Goal: Task Accomplishment & Management: Complete application form

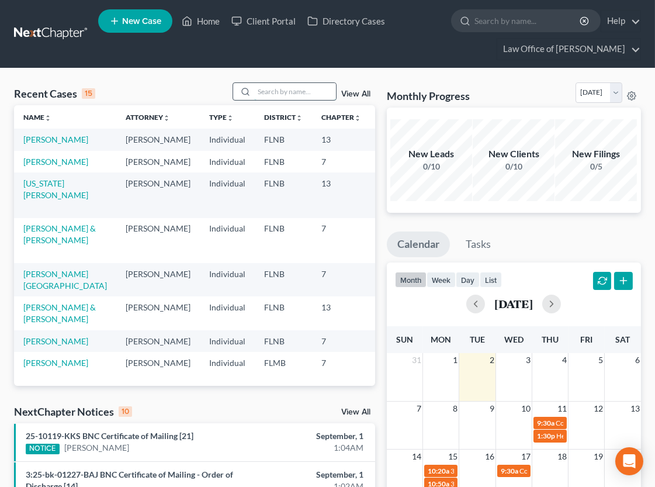
click at [310, 92] on input "search" at bounding box center [295, 91] width 82 height 17
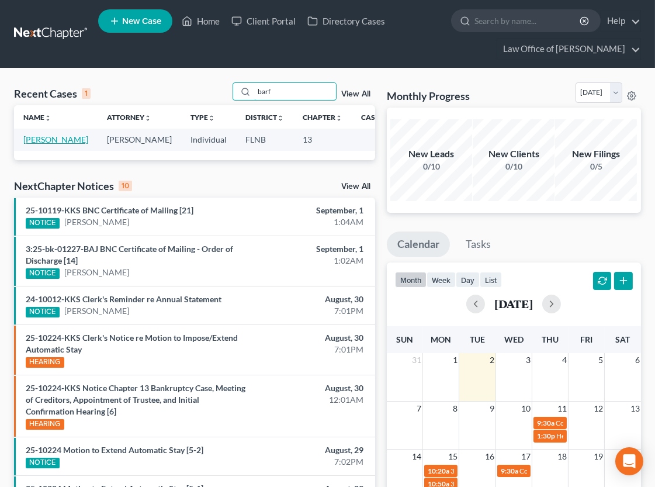
type input "barf"
click at [32, 142] on link "[PERSON_NAME]" at bounding box center [55, 139] width 65 height 10
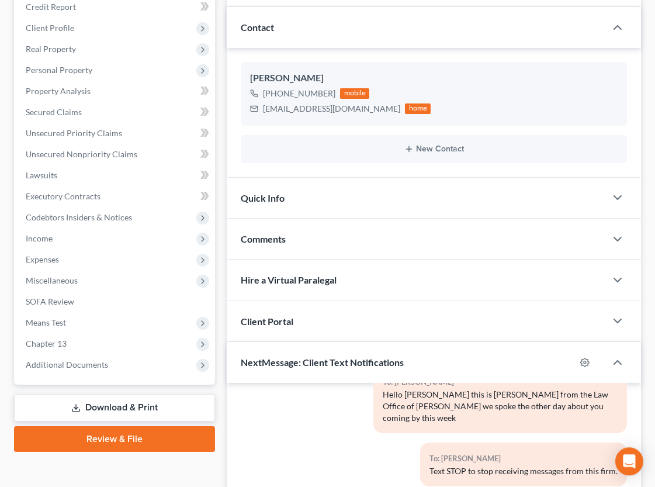
scroll to position [321, 0]
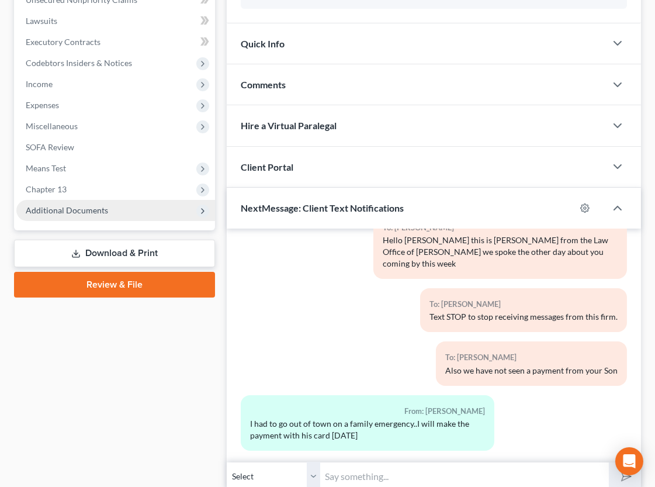
click at [72, 211] on span "Additional Documents" at bounding box center [67, 210] width 82 height 10
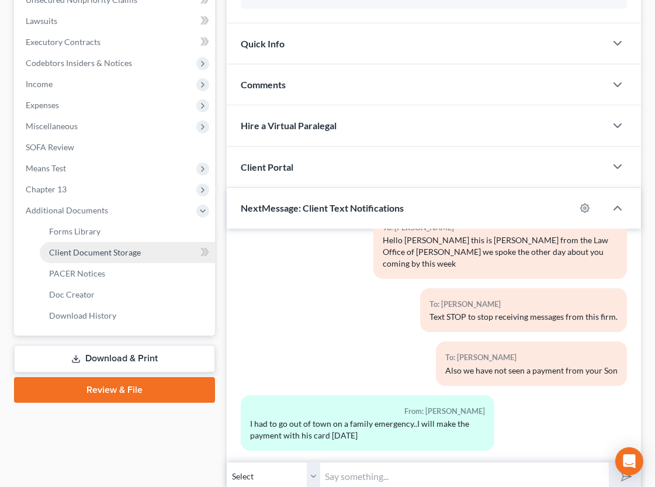
click at [81, 256] on link "Client Document Storage" at bounding box center [127, 252] width 175 height 21
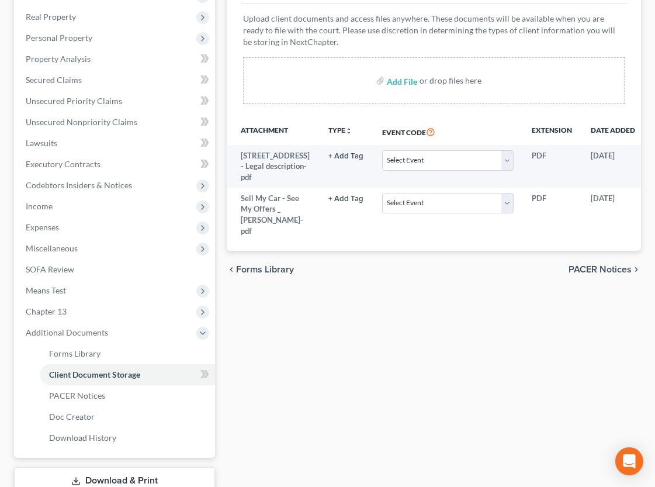
scroll to position [151, 0]
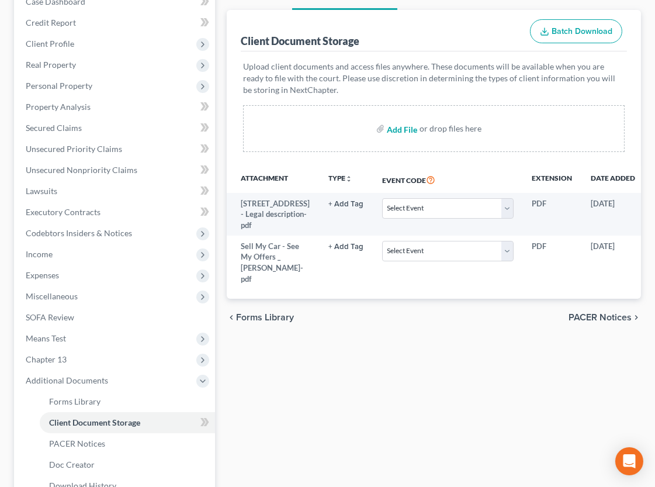
click at [397, 128] on input "file" at bounding box center [401, 128] width 28 height 21
type input "C:\fakepath\Credit counseling certificate [DATE].pdf"
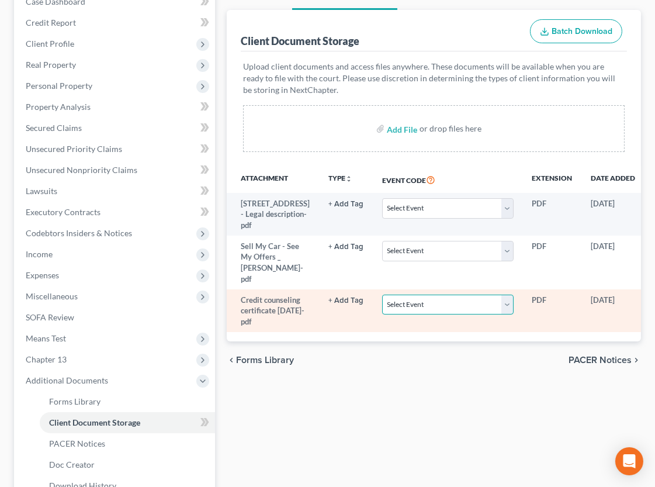
select select "10"
click option "Certificate of Credit Counseling" at bounding box center [0, 0] width 0 height 0
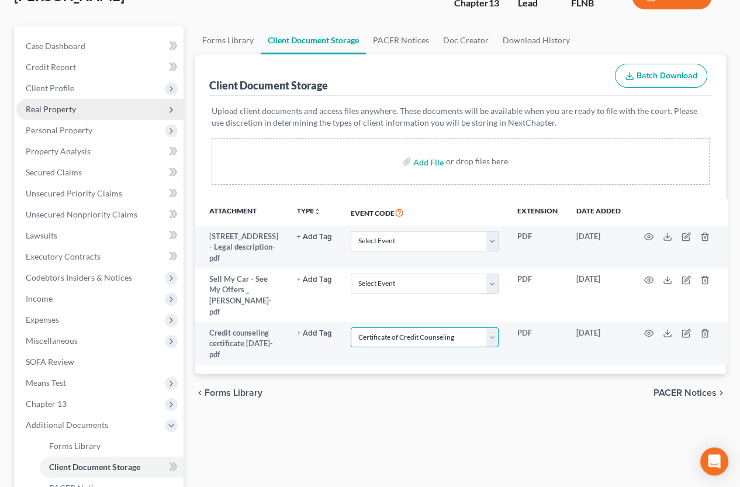
scroll to position [66, 0]
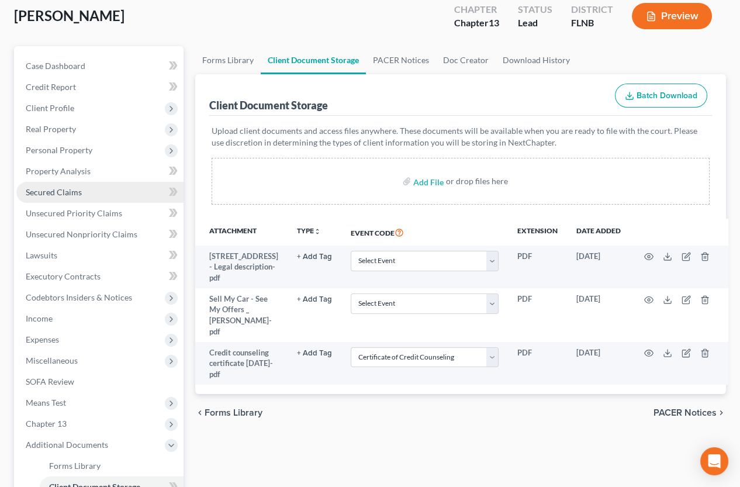
click at [74, 192] on span "Secured Claims" at bounding box center [54, 192] width 56 height 10
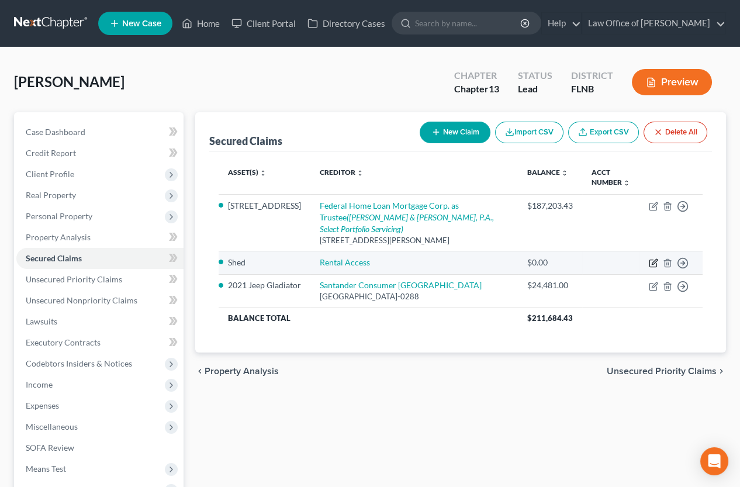
click at [651, 258] on icon "button" at bounding box center [652, 262] width 9 height 9
select select "4"
select select "0"
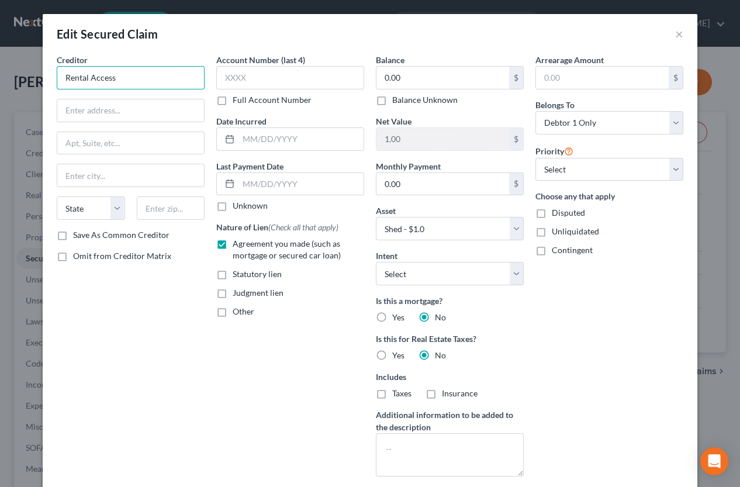
drag, startPoint x: 139, startPoint y: 80, endPoint x: 65, endPoint y: 78, distance: 73.6
click at [65, 78] on input "Rental Access" at bounding box center [131, 77] width 148 height 23
type input "Blue House Rentals, LLC"
click at [157, 110] on input "text" at bounding box center [130, 110] width 147 height 22
paste input "PO Box 5117"
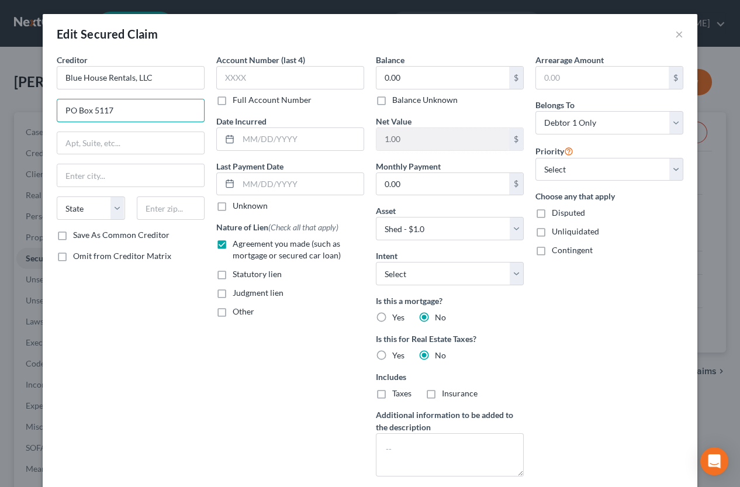
type input "PO Box 5117"
click at [77, 175] on input "text" at bounding box center [130, 175] width 147 height 22
click at [150, 216] on input "text" at bounding box center [171, 207] width 68 height 23
type input "38257"
type input "[GEOGRAPHIC_DATA][PERSON_NAME]"
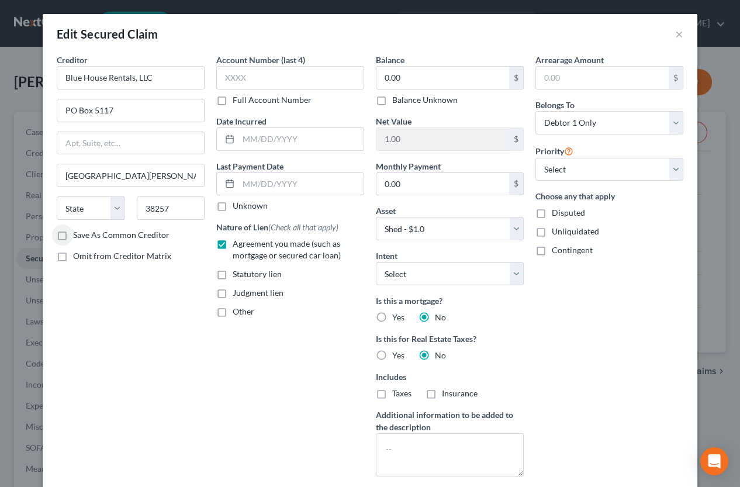
select select "44"
click at [234, 74] on input "text" at bounding box center [290, 77] width 148 height 23
type input "2198"
click at [381, 74] on input "0.00" at bounding box center [442, 78] width 133 height 22
click at [384, 82] on input "0.00" at bounding box center [442, 78] width 133 height 22
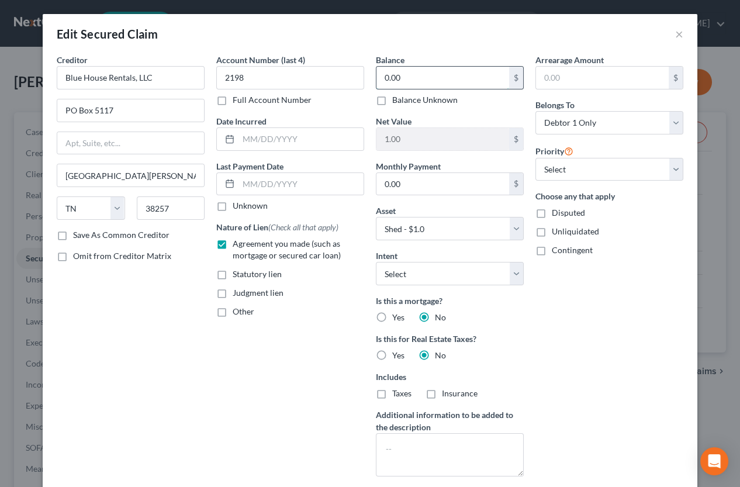
drag, startPoint x: 384, startPoint y: 82, endPoint x: 414, endPoint y: 78, distance: 30.7
click at [414, 78] on input "0.00" at bounding box center [442, 78] width 133 height 22
type input "1,000"
click at [383, 185] on input "0.00" at bounding box center [442, 184] width 133 height 22
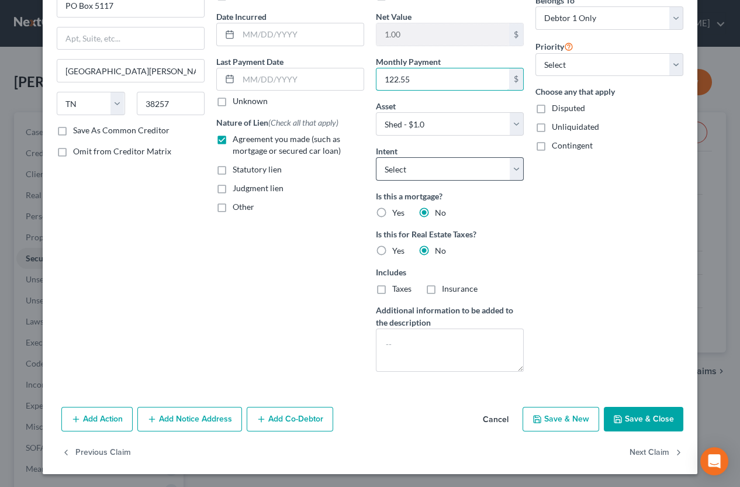
type input "122.55"
select select "2"
click option "Reaffirm" at bounding box center [0, 0] width 0 height 0
click at [626, 418] on button "Save & Close" at bounding box center [642, 419] width 79 height 25
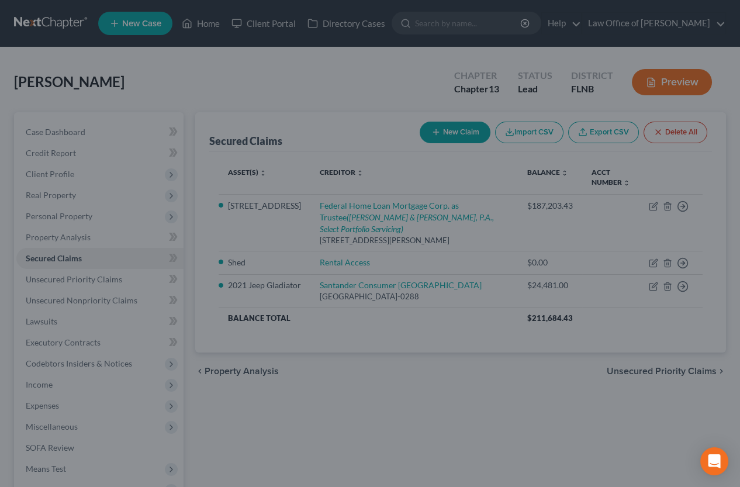
select select
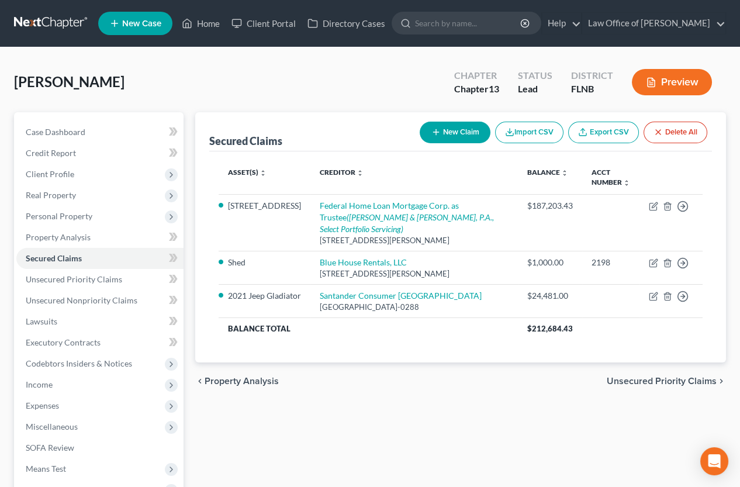
click at [452, 127] on button "New Claim" at bounding box center [454, 133] width 71 height 22
select select "0"
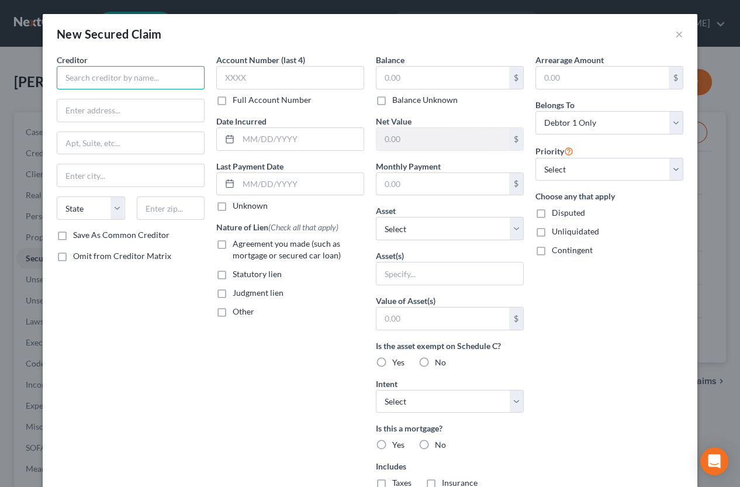
click at [141, 73] on input "text" at bounding box center [131, 77] width 148 height 23
type input "Culligan Water"
type input "[STREET_ADDRESS]"
type input "34474"
type input "Ocala"
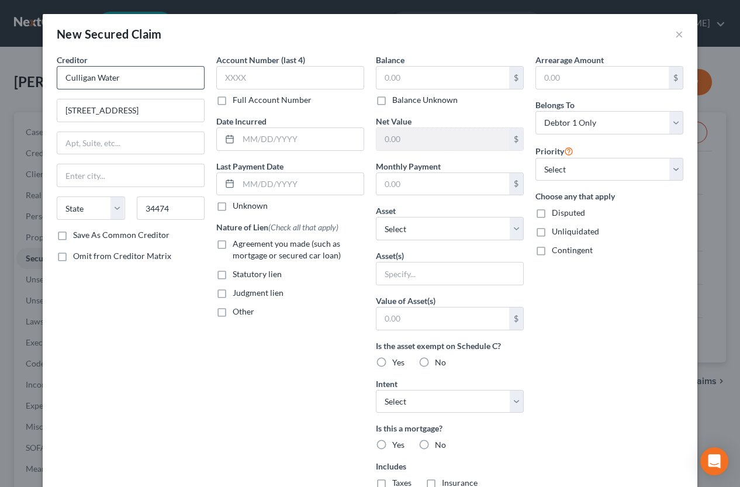
select select "9"
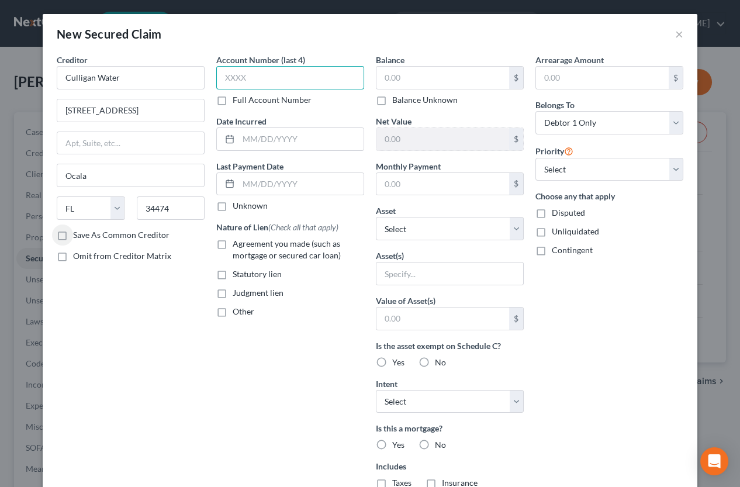
click at [223, 77] on input "text" at bounding box center [290, 77] width 148 height 23
type input "9821"
click at [233, 245] on label "Agreement you made (such as mortgage or secured car loan)" at bounding box center [298, 249] width 131 height 23
click at [237, 245] on input "Agreement you made (such as mortgage or secured car loan)" at bounding box center [241, 242] width 8 height 8
checkbox input "true"
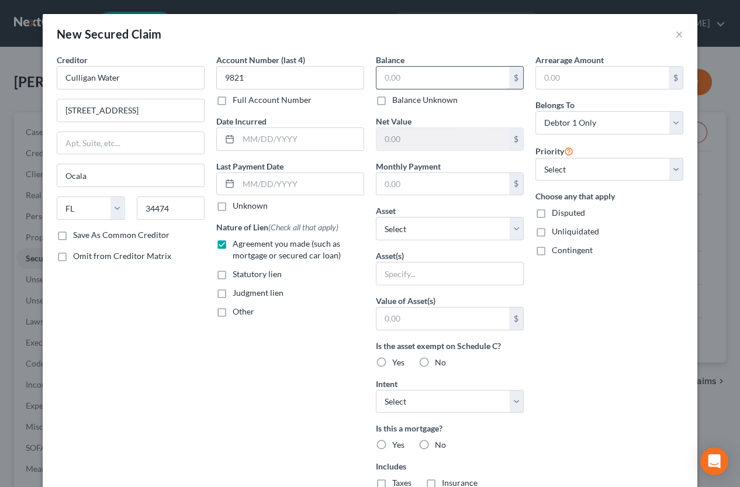
click at [467, 81] on input "text" at bounding box center [442, 78] width 133 height 22
click at [427, 183] on input "text" at bounding box center [442, 184] width 133 height 22
type input "275"
click at [392, 100] on label "Balance Unknown" at bounding box center [424, 100] width 65 height 12
click at [397, 100] on input "Balance Unknown" at bounding box center [401, 98] width 8 height 8
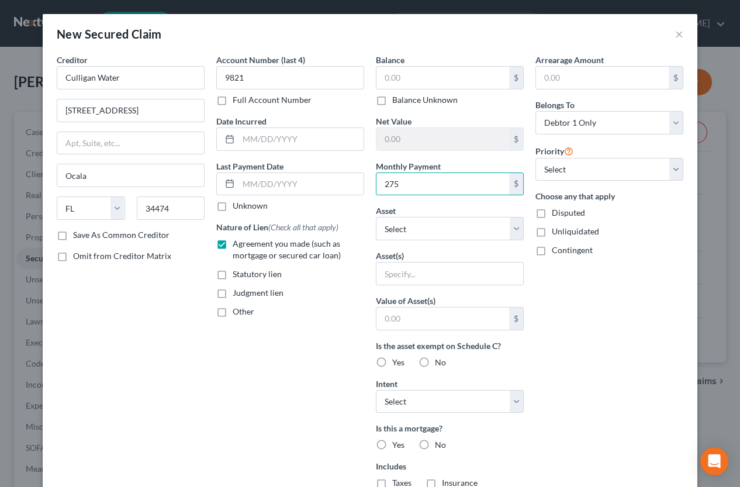
checkbox input "true"
type input "0.00"
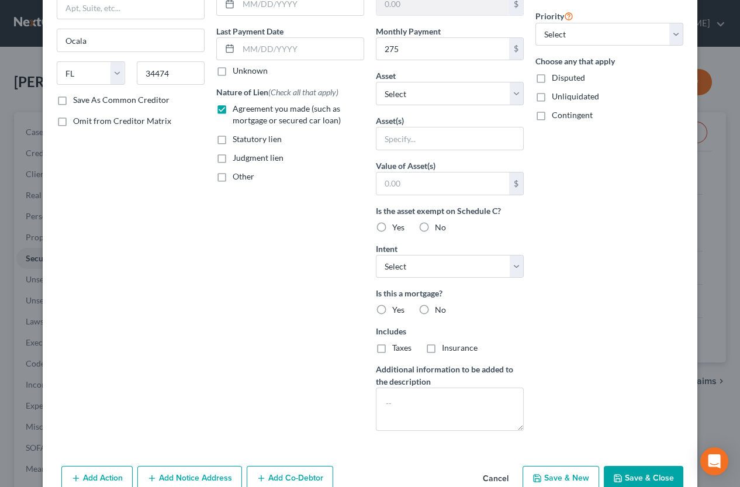
scroll to position [161, 0]
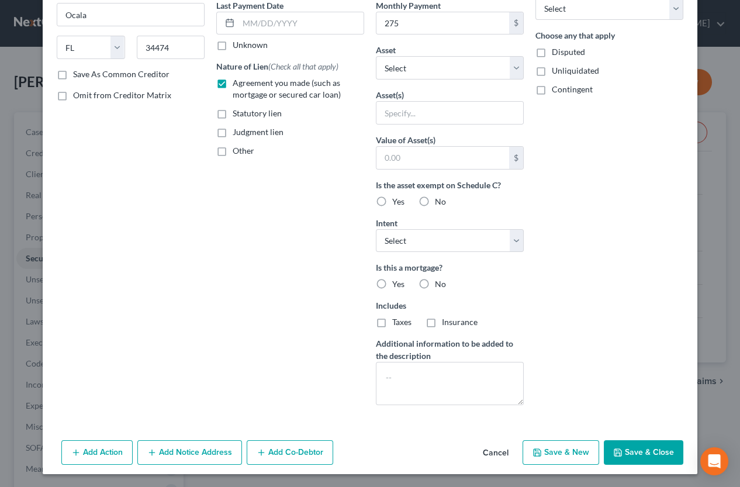
click at [435, 280] on label "No" at bounding box center [440, 284] width 11 height 12
click at [439, 280] on input "No" at bounding box center [443, 282] width 8 height 8
radio input "true"
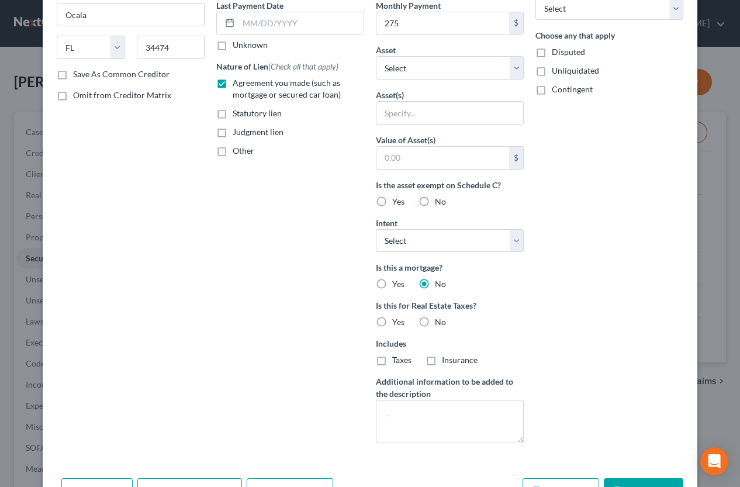
click at [435, 321] on label "No" at bounding box center [440, 322] width 11 height 12
click at [439, 321] on input "No" at bounding box center [443, 320] width 8 height 8
radio input "true"
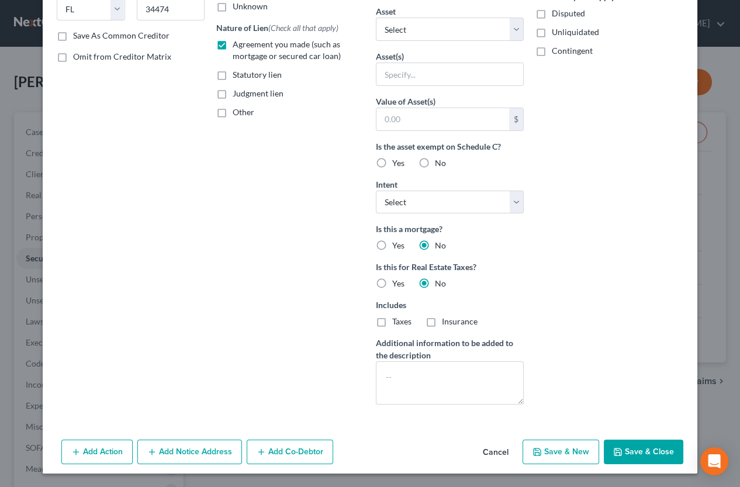
click at [637, 444] on button "Save & Close" at bounding box center [642, 451] width 79 height 25
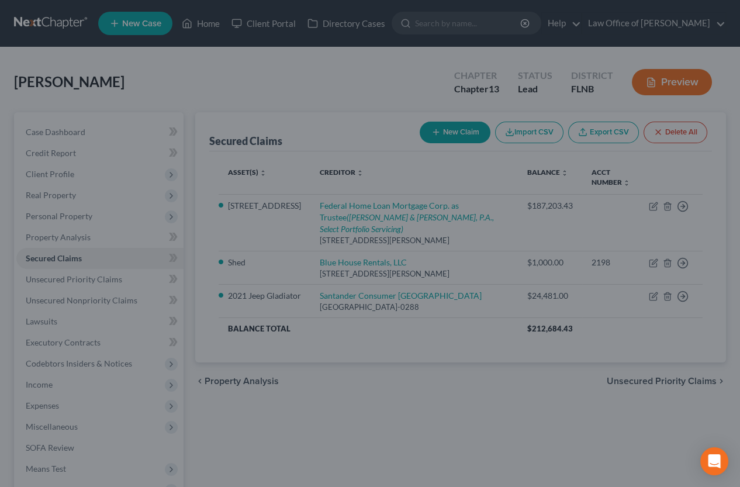
scroll to position [71, 0]
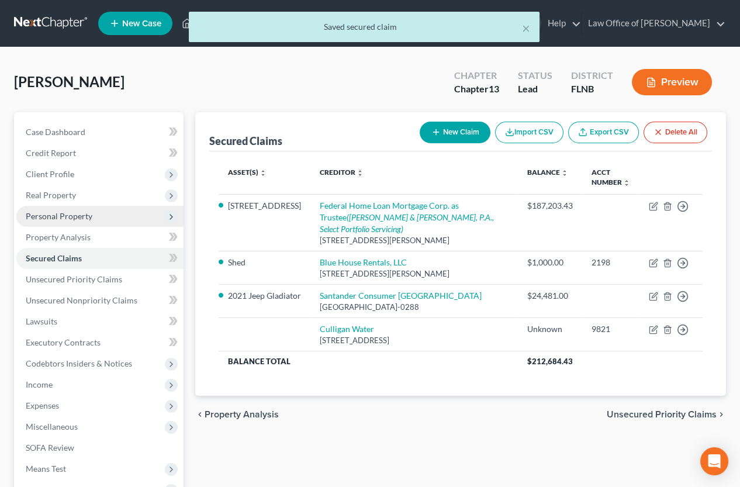
click at [65, 214] on span "Personal Property" at bounding box center [59, 216] width 67 height 10
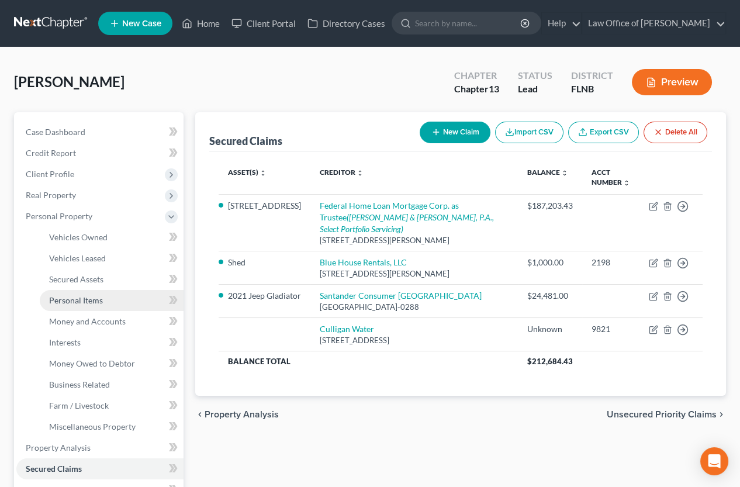
click at [70, 300] on span "Personal Items" at bounding box center [76, 300] width 54 height 10
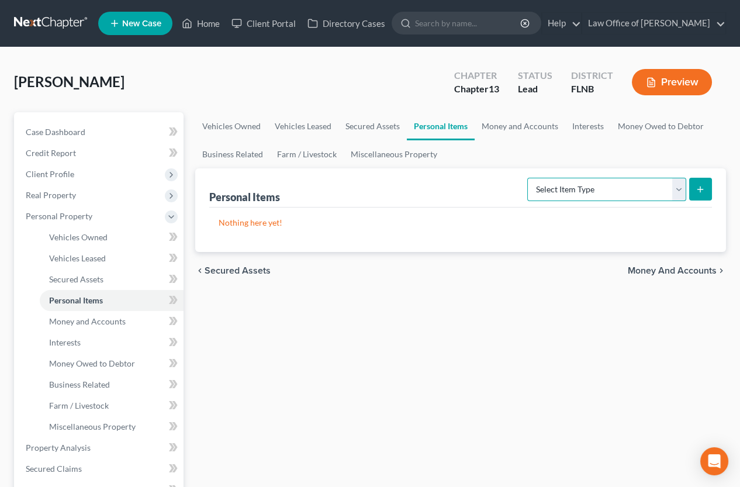
click at [527, 178] on select "Select Item Type Clothing (A/B: 11) Collectibles Of Value (A/B: 8) Electronics …" at bounding box center [606, 189] width 159 height 23
click at [374, 357] on div "Vehicles Owned Vehicles Leased Secured Assets Personal Items Money and Accounts…" at bounding box center [460, 460] width 543 height 696
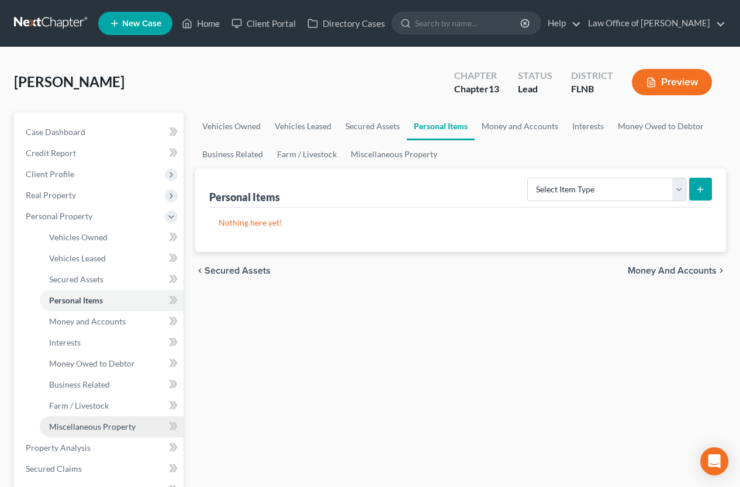
click at [106, 425] on span "Miscellaneous Property" at bounding box center [92, 426] width 86 height 10
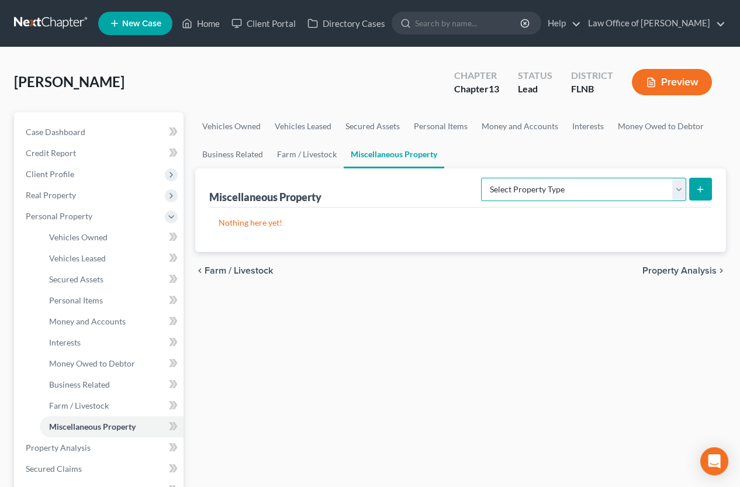
select select "not_yet_listed"
click option "Not Yet Listed (A/B 53)" at bounding box center [0, 0] width 0 height 0
click at [654, 188] on icon "submit" at bounding box center [699, 189] width 9 height 9
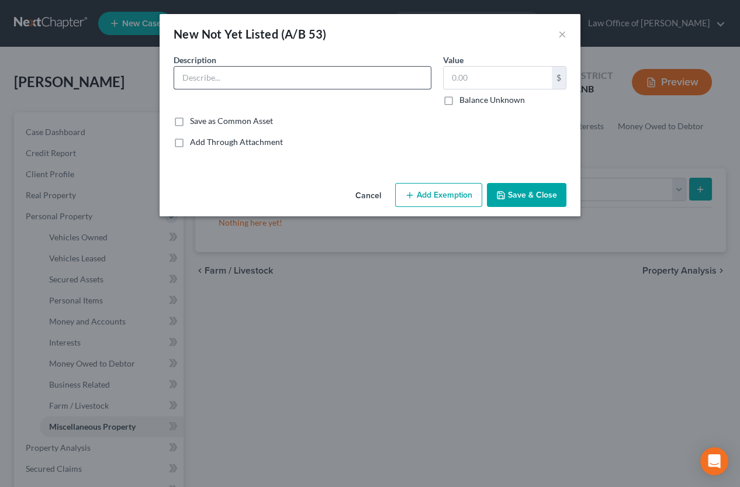
click at [410, 81] on input "text" at bounding box center [302, 78] width 256 height 22
type input "Culigan water system"
click at [459, 97] on label "Balance Unknown" at bounding box center [491, 100] width 65 height 12
click at [464, 97] on input "Balance Unknown" at bounding box center [468, 98] width 8 height 8
checkbox input "true"
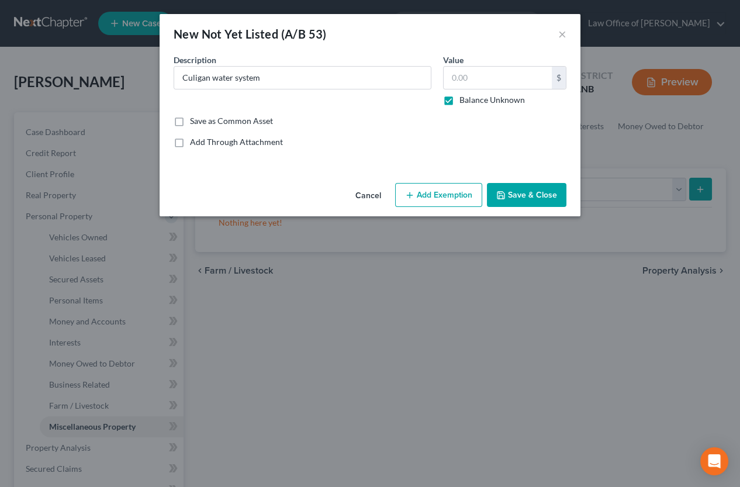
type input "0.00"
click at [498, 189] on button "Save & Close" at bounding box center [526, 195] width 79 height 25
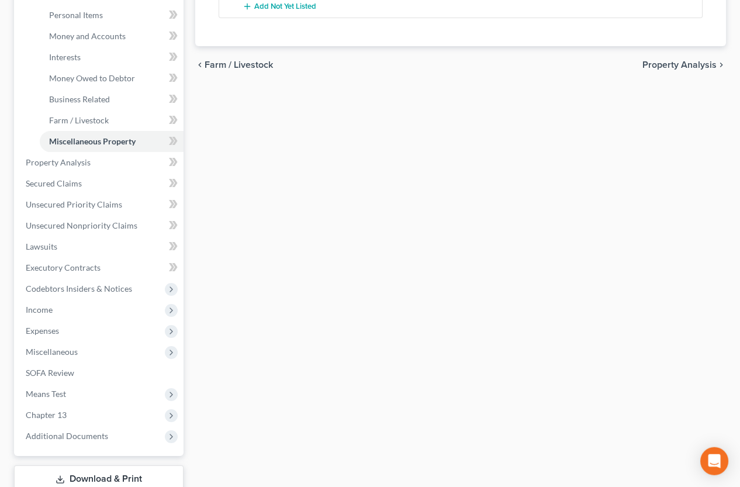
scroll to position [321, 0]
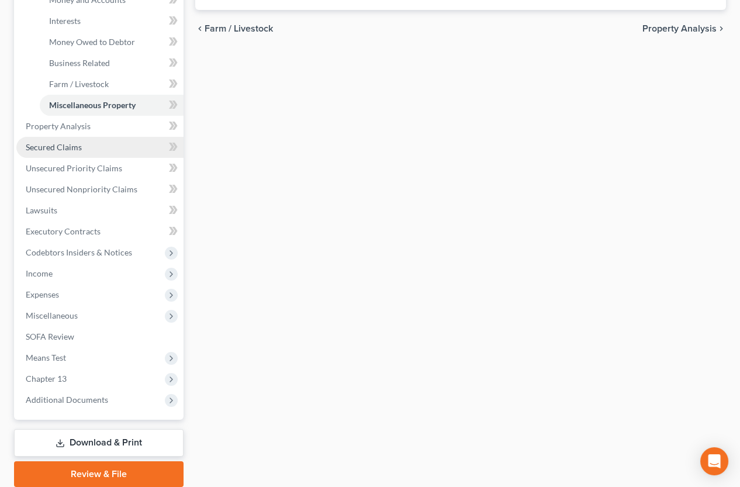
click at [64, 143] on span "Secured Claims" at bounding box center [54, 147] width 56 height 10
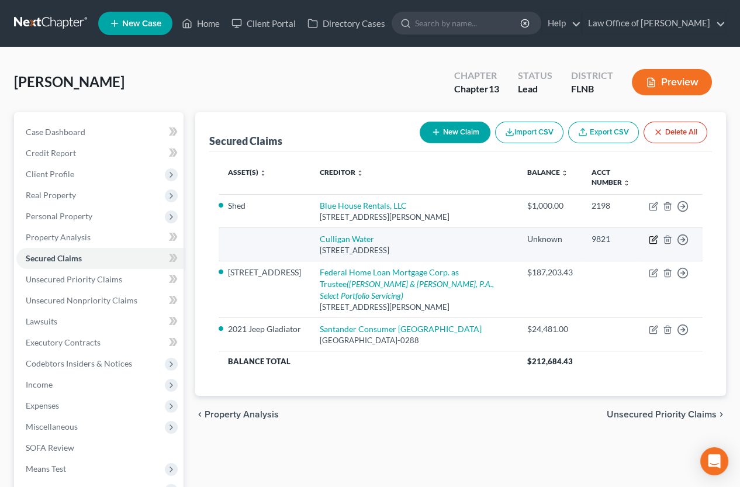
click at [651, 238] on icon "button" at bounding box center [652, 239] width 9 height 9
select select "9"
select select "0"
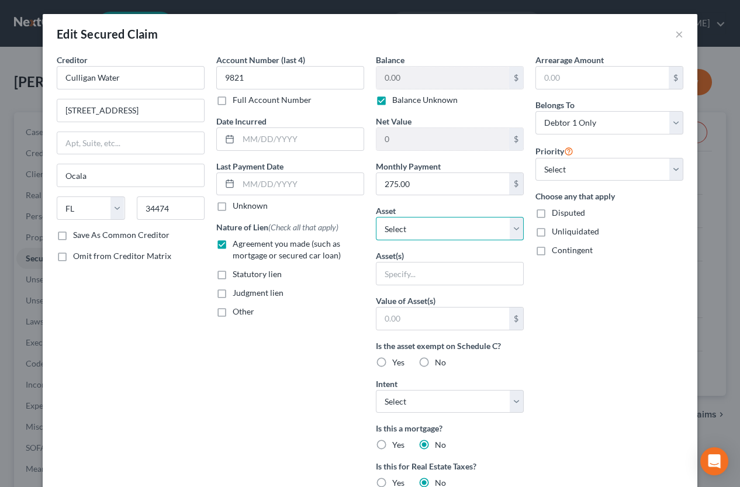
select select "2"
click option "Culigan water system (Not Yet Listed) - $0.0" at bounding box center [0, 0] width 0 height 0
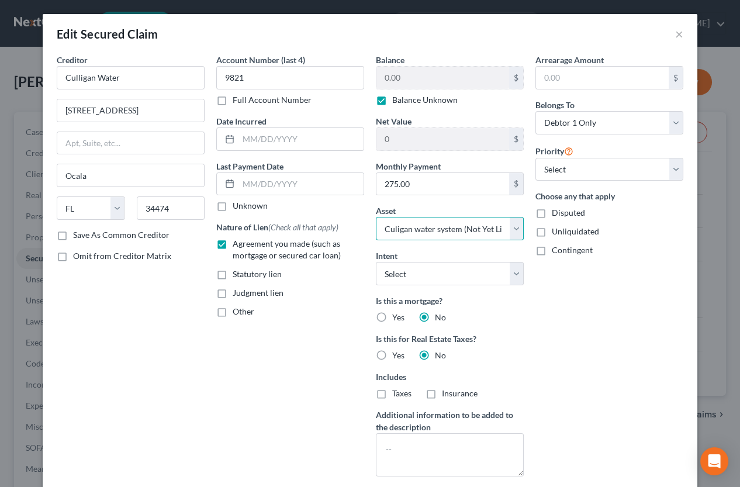
scroll to position [105, 0]
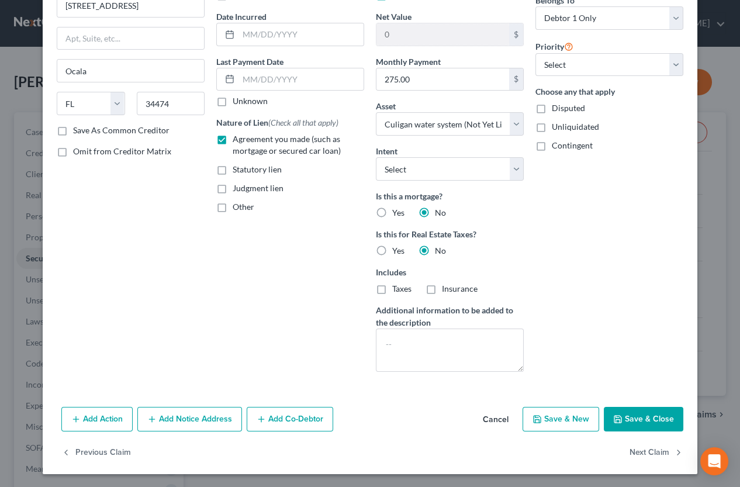
click at [637, 414] on button "Save & Close" at bounding box center [642, 419] width 79 height 25
select select
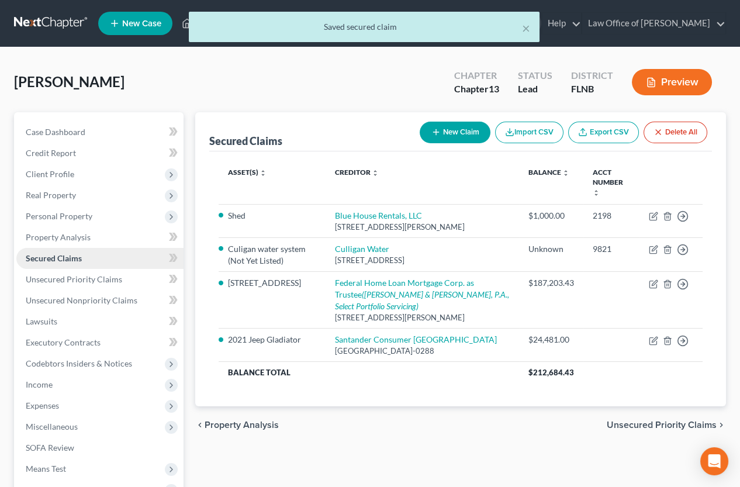
click at [42, 261] on span "Secured Claims" at bounding box center [54, 258] width 56 height 10
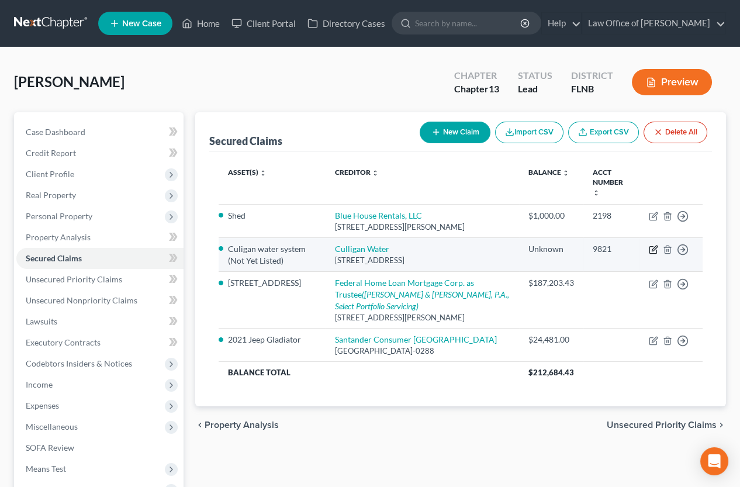
click at [652, 245] on icon "button" at bounding box center [653, 247] width 5 height 5
select select "9"
select select "2"
select select "0"
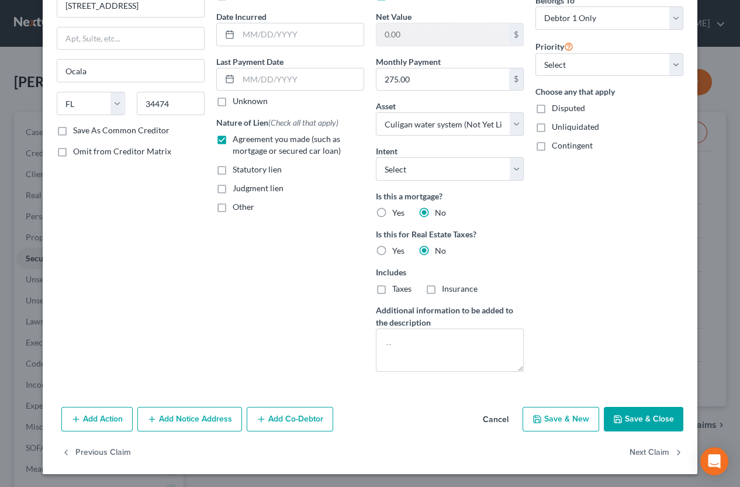
click at [270, 410] on button "Add Co-Debtor" at bounding box center [290, 419] width 86 height 25
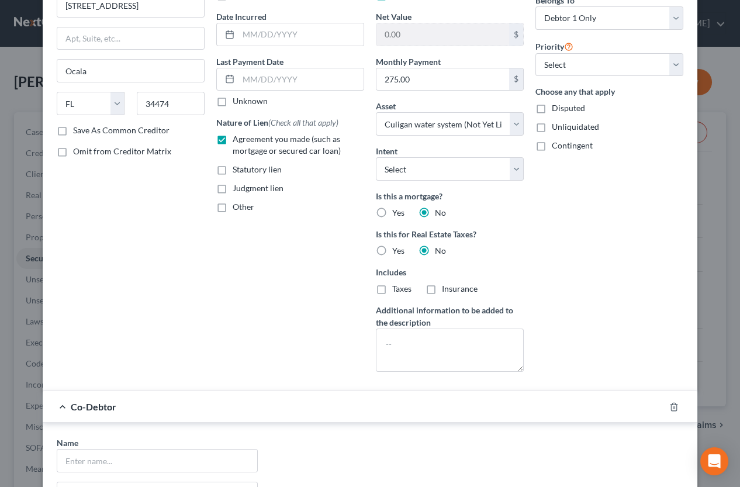
scroll to position [336, 0]
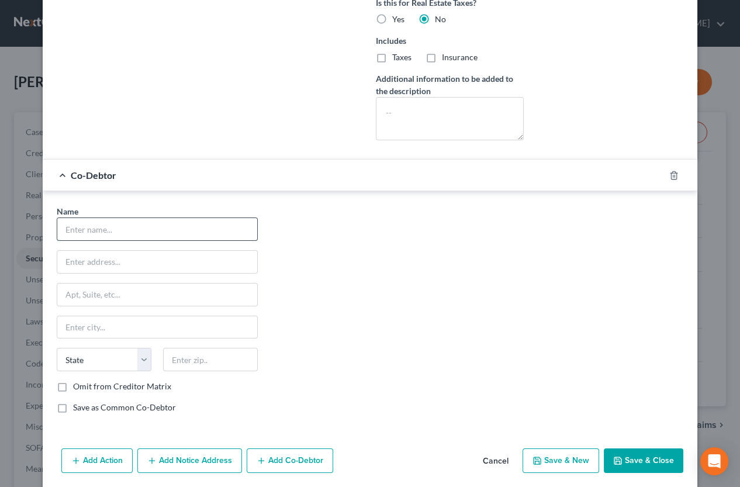
click at [175, 229] on input "text" at bounding box center [157, 229] width 200 height 22
type input "[PERSON_NAME]"
click at [129, 261] on input "text" at bounding box center [157, 262] width 200 height 22
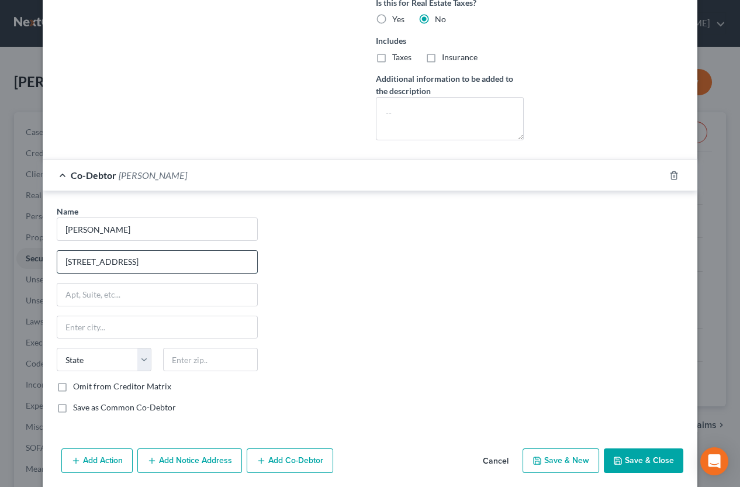
type input "[STREET_ADDRESS]"
type input "32693"
type input "[GEOGRAPHIC_DATA]"
select select "9"
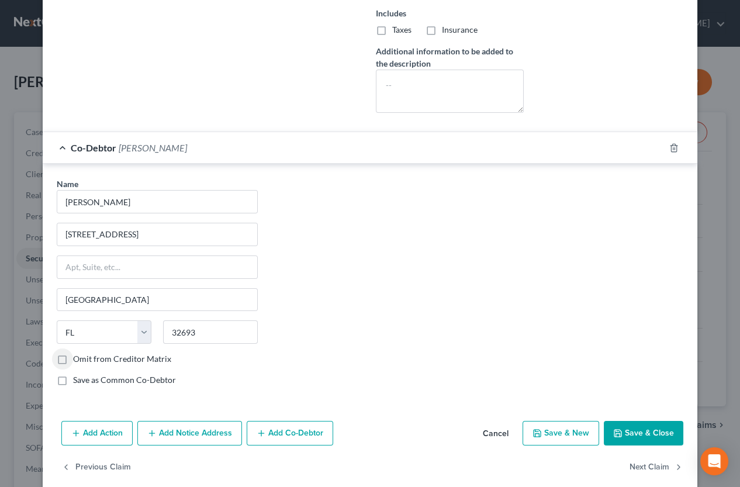
scroll to position [377, 0]
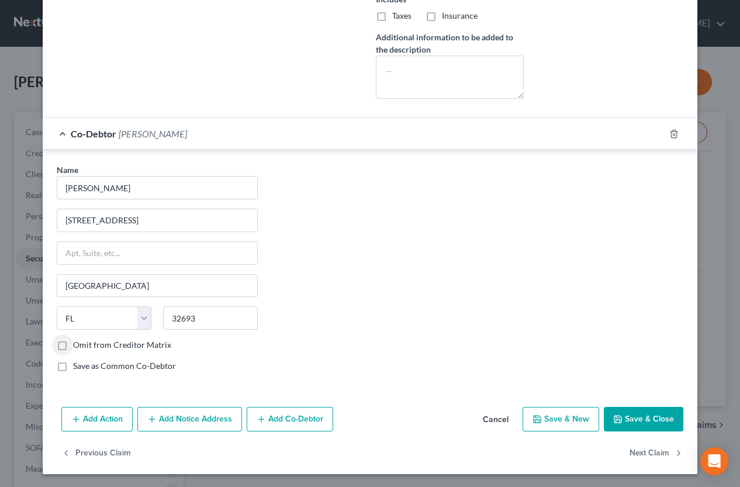
click at [73, 365] on label "Save as Common Co-Debtor" at bounding box center [124, 366] width 103 height 12
click at [78, 365] on input "Save as Common Co-Debtor" at bounding box center [82, 364] width 8 height 8
checkbox input "true"
click at [635, 415] on button "Save & Close" at bounding box center [642, 419] width 79 height 25
select select
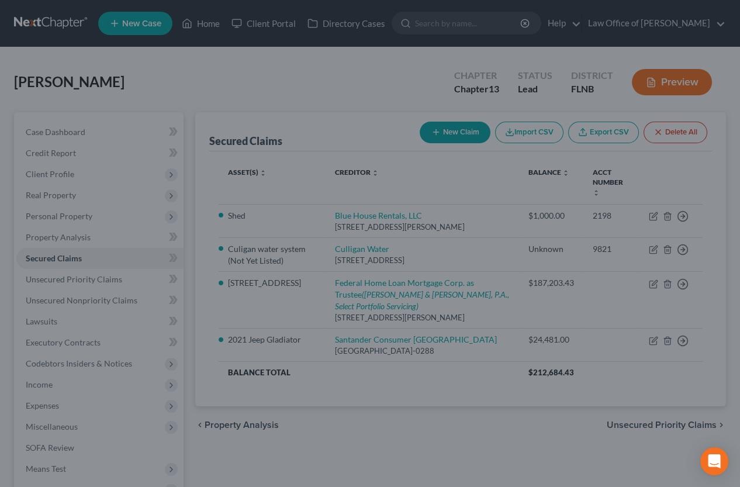
scroll to position [0, 0]
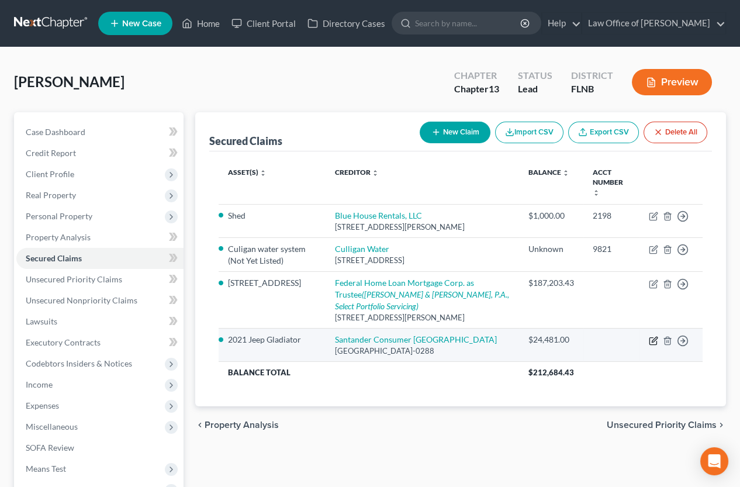
click at [652, 336] on icon "button" at bounding box center [652, 340] width 9 height 9
select select "45"
select select "2"
select select "3"
select select "0"
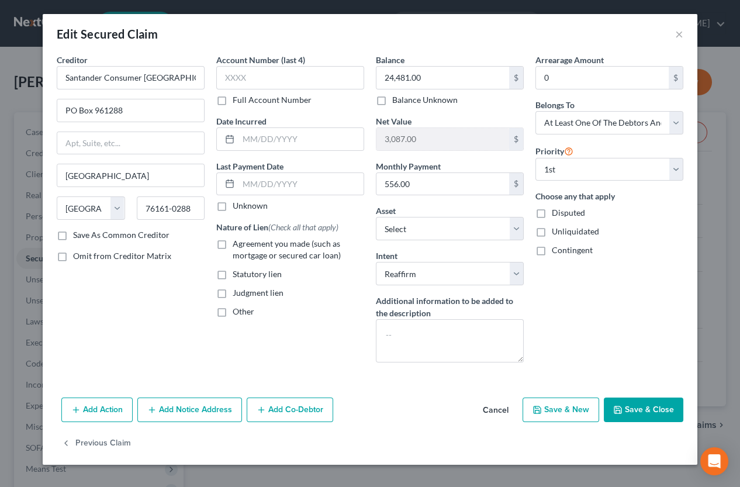
click at [286, 402] on button "Add Co-Debtor" at bounding box center [290, 409] width 86 height 25
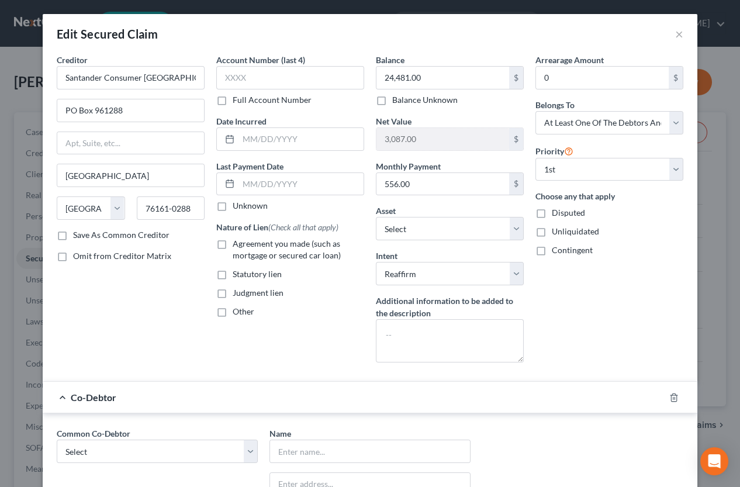
scroll to position [231, 0]
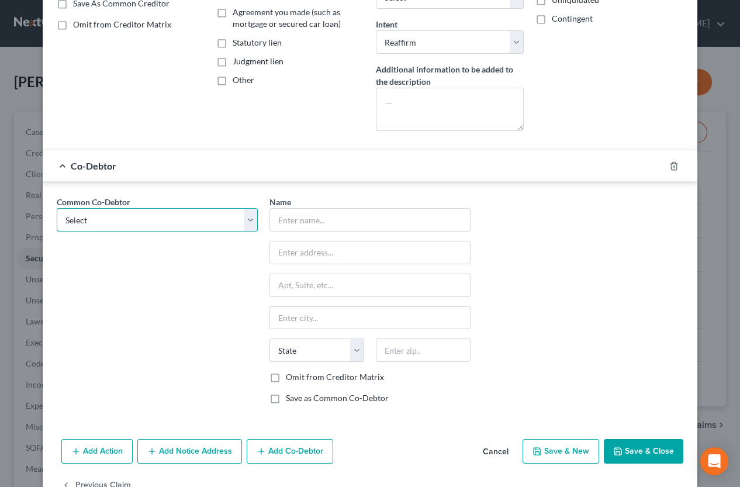
click at [57, 208] on select "Select [PERSON_NAME]" at bounding box center [157, 219] width 201 height 23
select select "0"
click option "[PERSON_NAME]" at bounding box center [0, 0] width 0 height 0
type input "[PERSON_NAME]"
type input "[STREET_ADDRESS]"
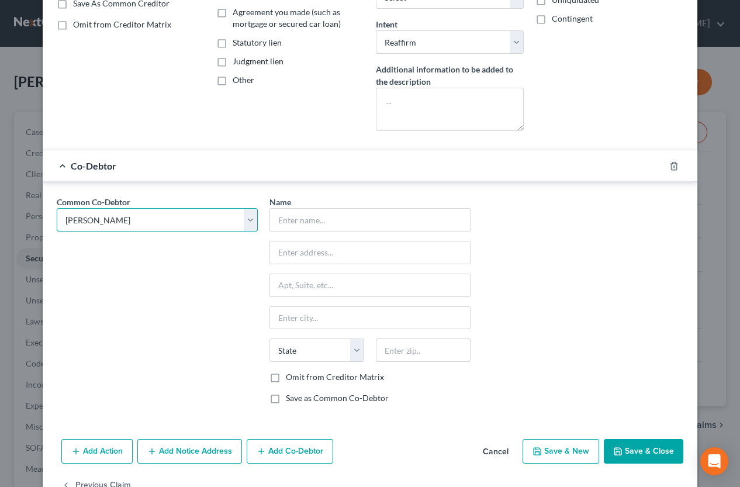
type input "[GEOGRAPHIC_DATA]"
select select "9"
type input "32693"
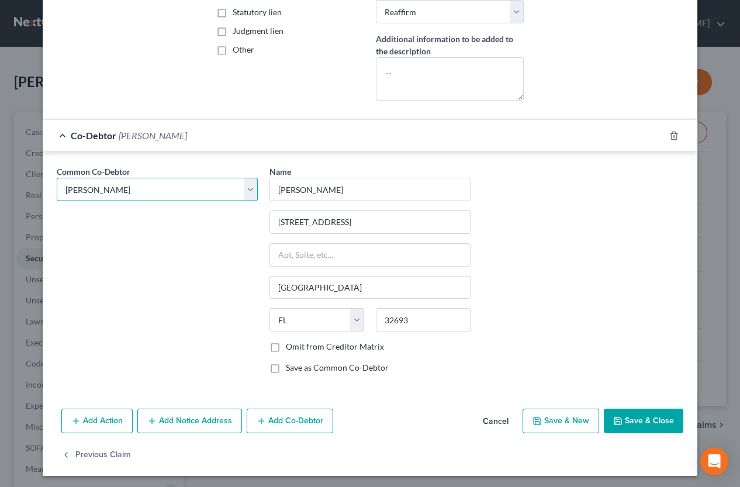
scroll to position [263, 0]
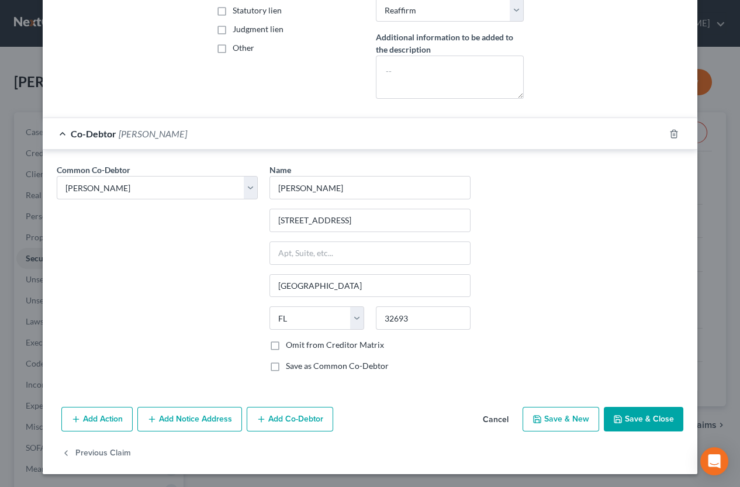
click at [654, 272] on div "Common Co-Debtor Select [PERSON_NAME] Name * [PERSON_NAME] [STREET_ADDRESS][GEO…" at bounding box center [370, 272] width 638 height 217
click at [642, 421] on button "Save & Close" at bounding box center [642, 419] width 79 height 25
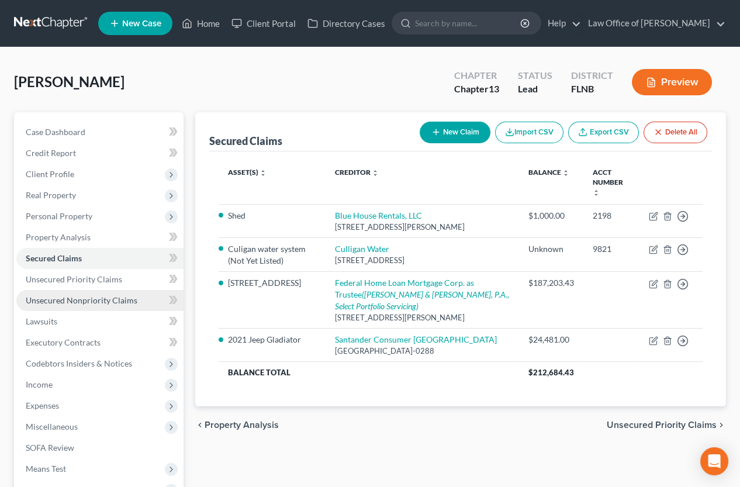
click at [70, 297] on span "Unsecured Nonpriority Claims" at bounding box center [82, 300] width 112 height 10
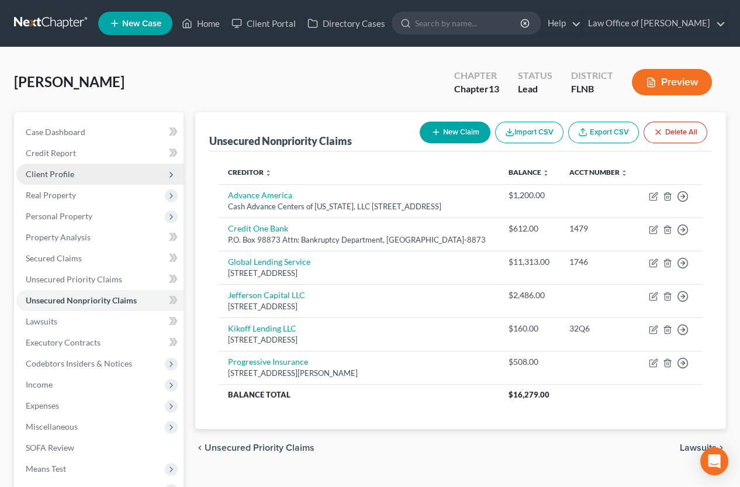
click at [42, 171] on span "Client Profile" at bounding box center [50, 174] width 48 height 10
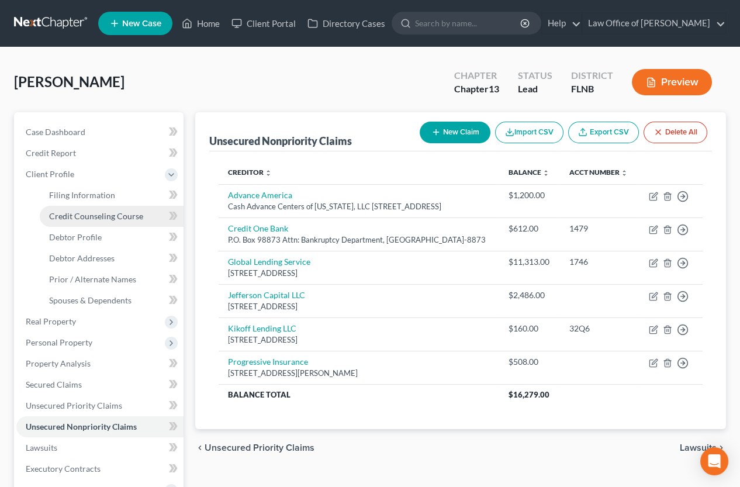
click at [67, 216] on span "Credit Counseling Course" at bounding box center [96, 216] width 94 height 10
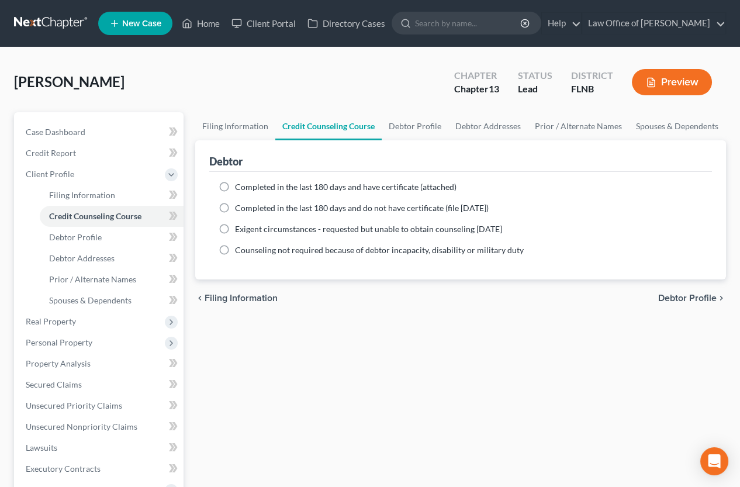
click at [235, 183] on label "Completed in the last 180 days and have certificate (attached)" at bounding box center [345, 187] width 221 height 12
click at [240, 183] on input "Completed in the last 180 days and have certificate (attached)" at bounding box center [244, 185] width 8 height 8
radio input "true"
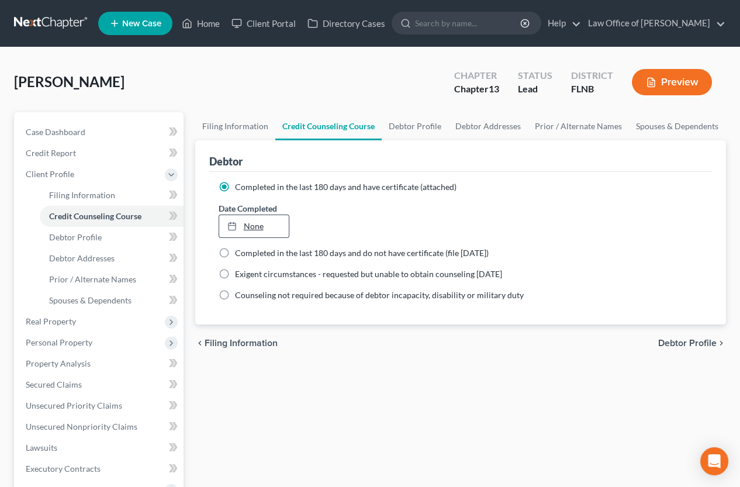
click at [249, 225] on link "None" at bounding box center [254, 226] width 70 height 22
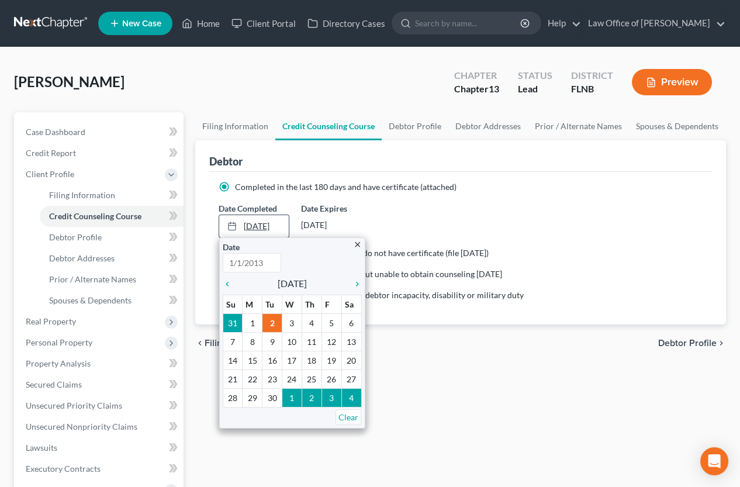
type input "[DATE]"
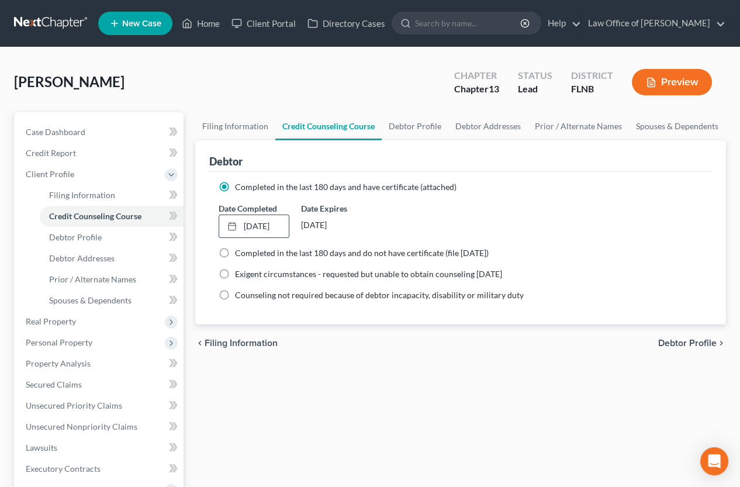
click at [654, 344] on span "Debtor Profile" at bounding box center [687, 342] width 58 height 9
select select "1"
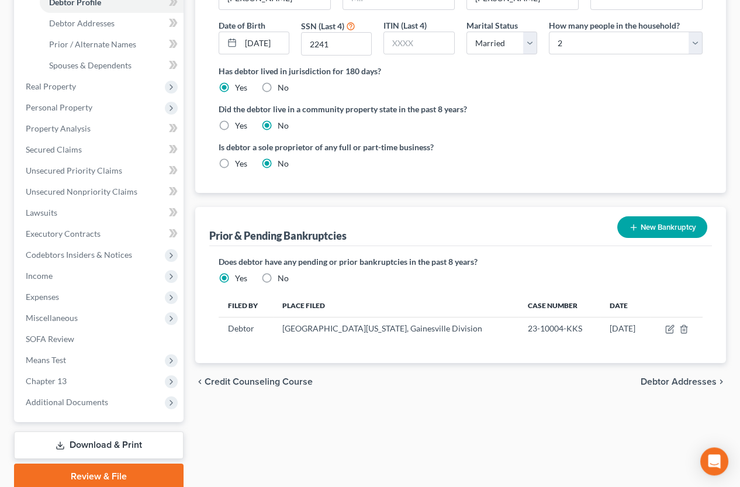
scroll to position [257, 0]
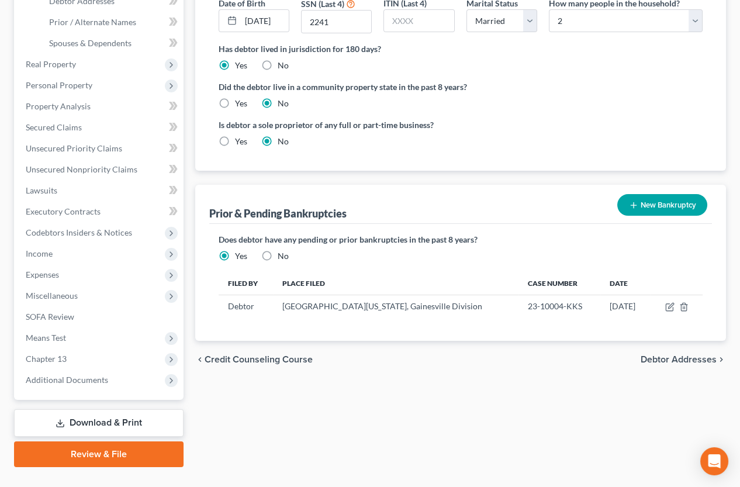
click at [108, 419] on link "Download & Print" at bounding box center [98, 422] width 169 height 27
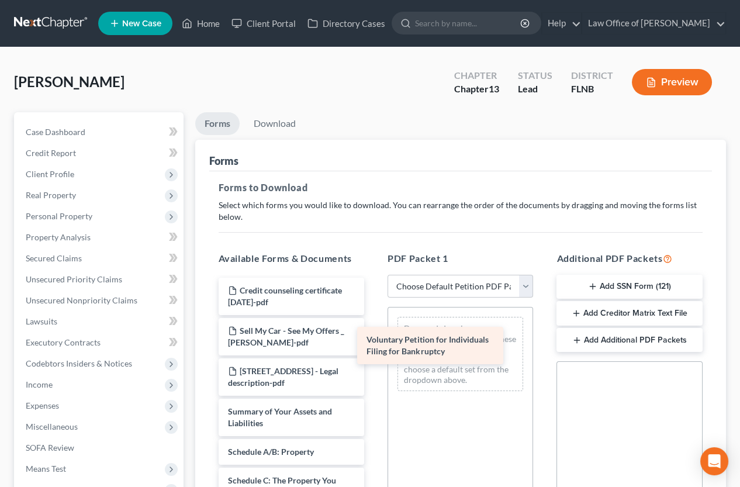
drag, startPoint x: 321, startPoint y: 411, endPoint x: 460, endPoint y: 339, distance: 156.2
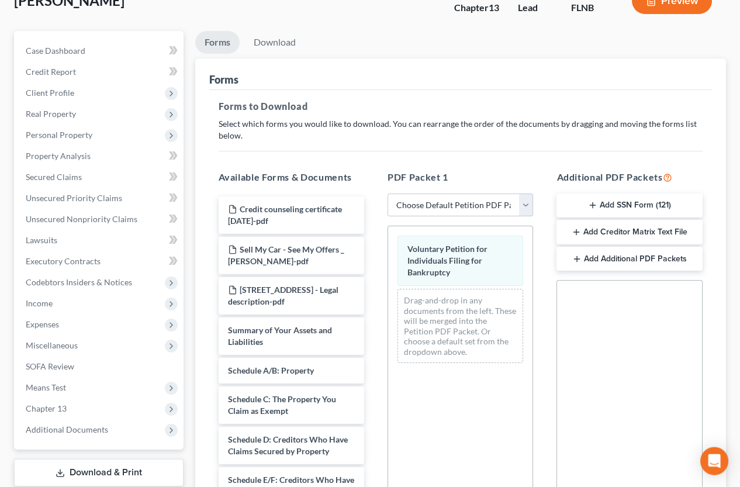
scroll to position [129, 0]
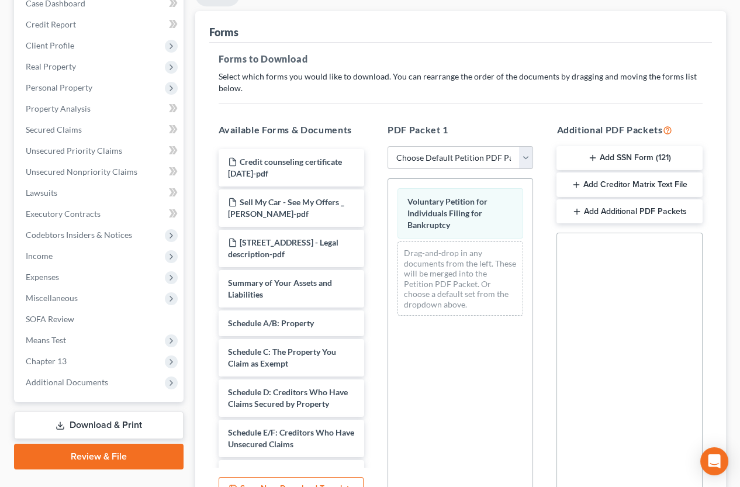
click at [621, 155] on button "Add SSN Form (121)" at bounding box center [628, 158] width 145 height 25
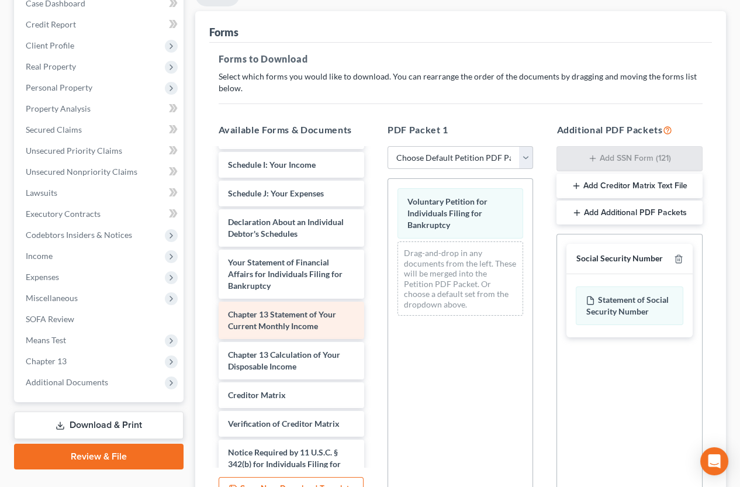
scroll to position [405, 0]
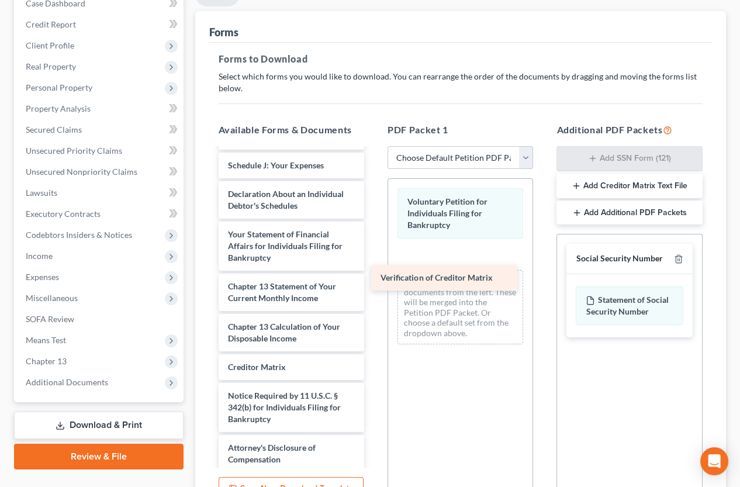
drag, startPoint x: 275, startPoint y: 393, endPoint x: 443, endPoint y: 254, distance: 218.7
click at [373, 254] on div "Verification of Creditor Matrix Credit counseling certificate [DATE]-pdf Sell M…" at bounding box center [291, 108] width 164 height 728
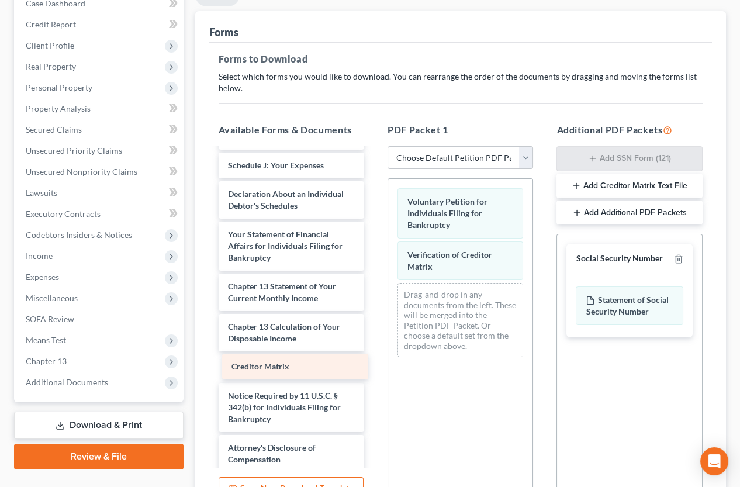
scroll to position [383, 0]
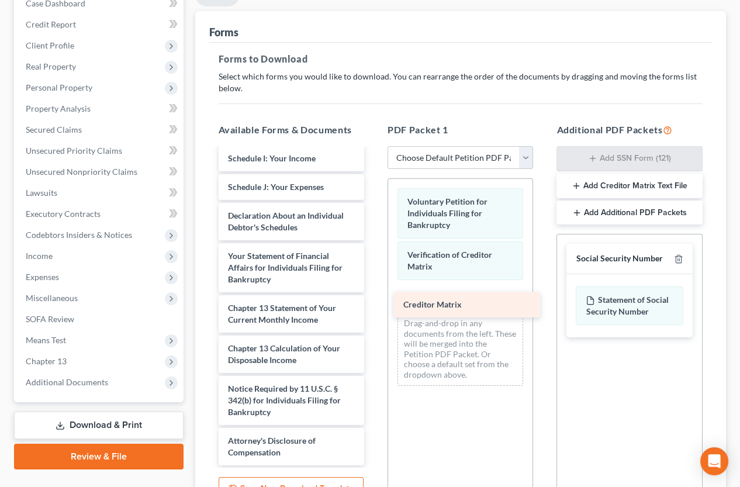
drag, startPoint x: 279, startPoint y: 360, endPoint x: 467, endPoint y: 288, distance: 201.6
click at [373, 292] on div "Creditor Matrix Credit counseling certificate [DATE]-pdf Sell My Car - See My O…" at bounding box center [291, 115] width 164 height 699
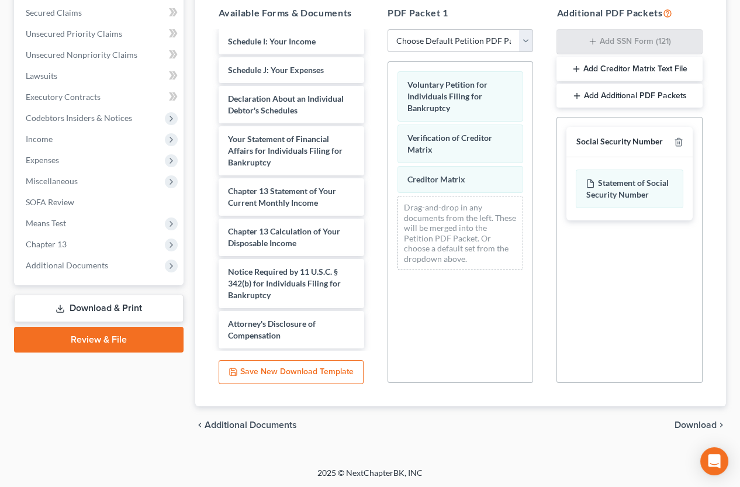
click at [654, 423] on span "Download" at bounding box center [695, 424] width 42 height 9
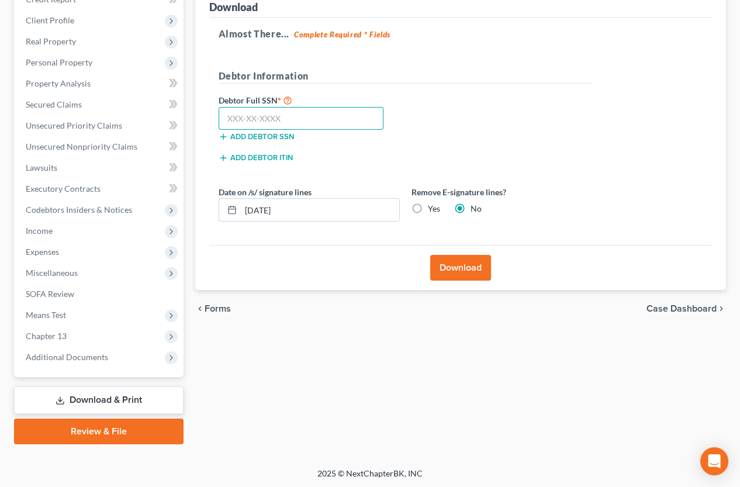
click at [317, 117] on input "text" at bounding box center [300, 118] width 165 height 23
type input "591-56-2241"
click at [428, 208] on label "Yes" at bounding box center [434, 209] width 12 height 12
click at [432, 208] on input "Yes" at bounding box center [436, 207] width 8 height 8
radio input "true"
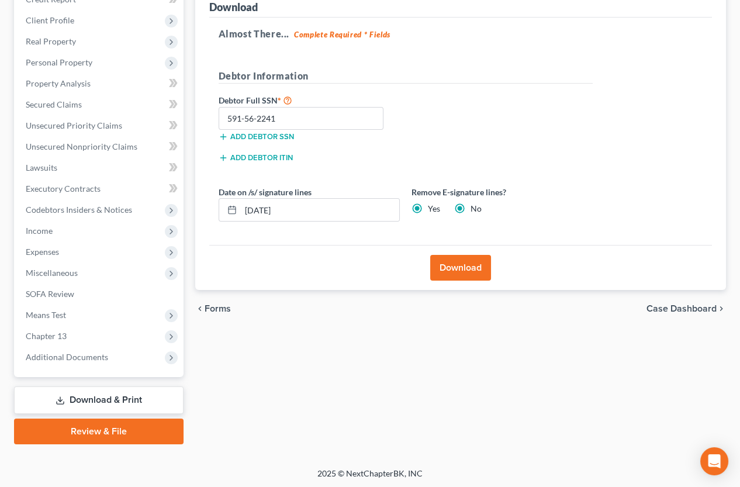
radio input "false"
click at [466, 273] on button "Download" at bounding box center [460, 268] width 61 height 26
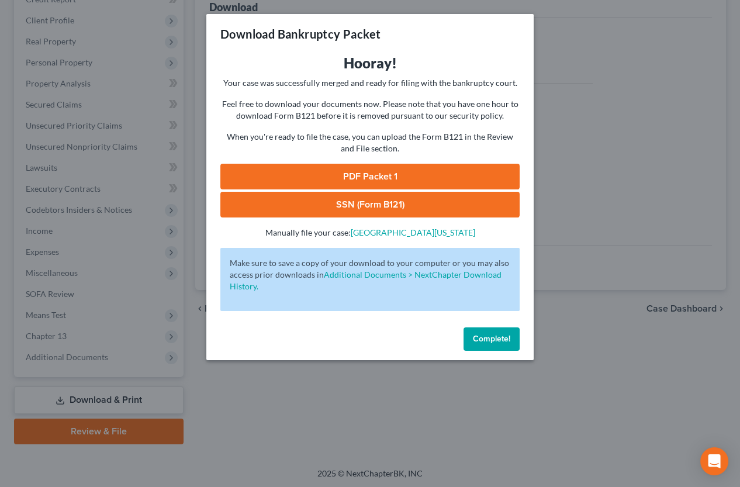
click at [420, 170] on link "PDF Packet 1" at bounding box center [369, 177] width 299 height 26
click at [499, 205] on link "SSN (Form B121)" at bounding box center [369, 205] width 299 height 26
click at [505, 341] on span "Complete!" at bounding box center [491, 339] width 37 height 10
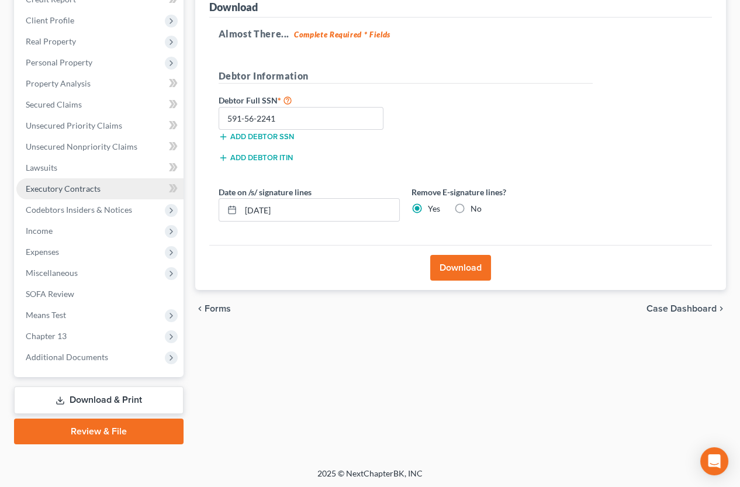
scroll to position [25, 0]
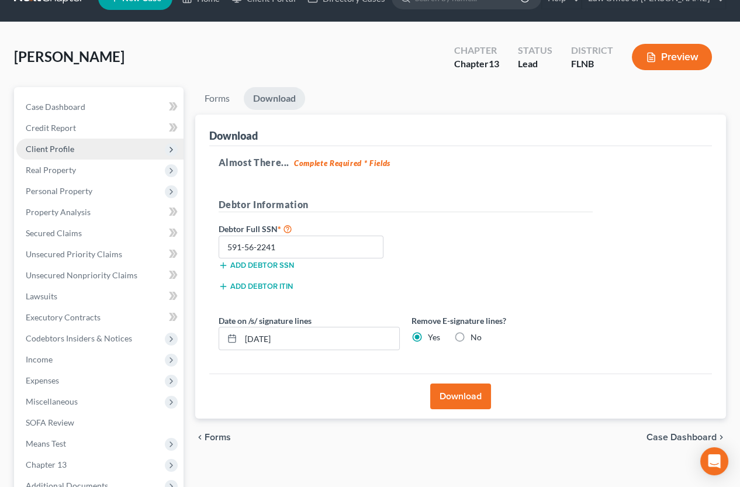
click at [54, 147] on span "Client Profile" at bounding box center [50, 149] width 48 height 10
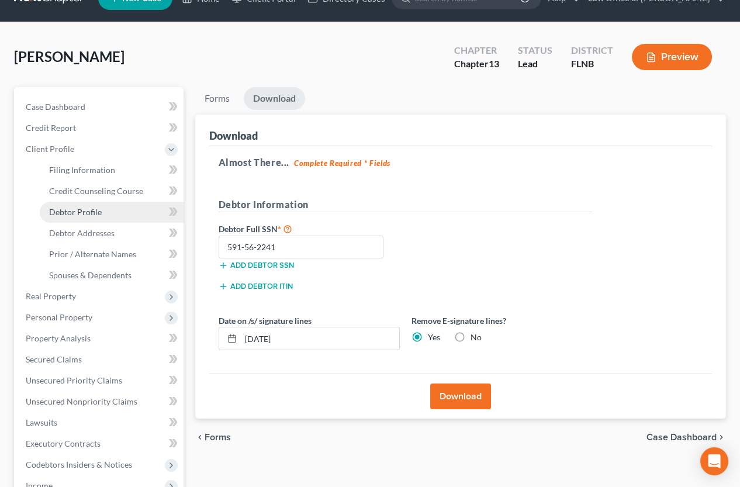
click at [76, 207] on span "Debtor Profile" at bounding box center [75, 212] width 53 height 10
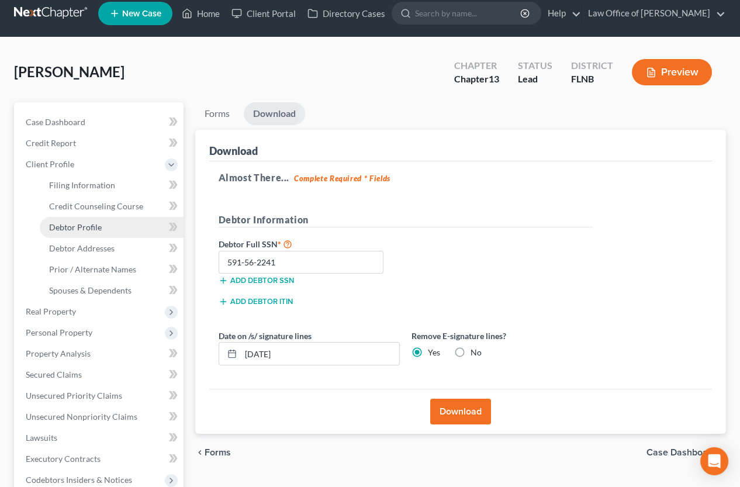
select select "1"
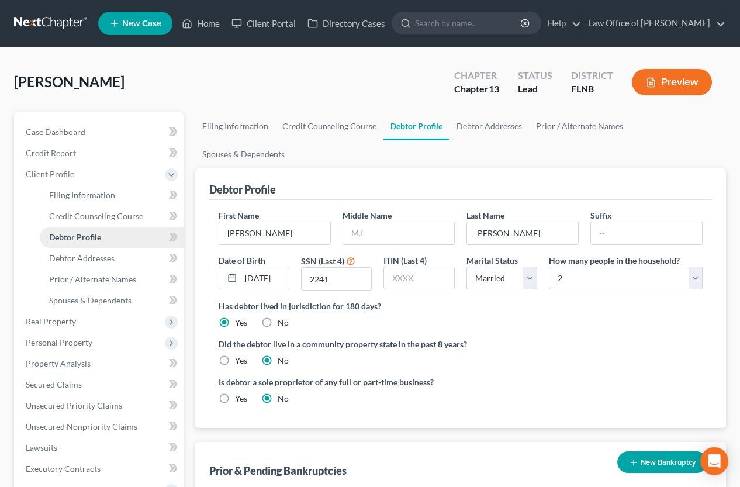
scroll to position [0, 0]
click at [397, 222] on input "text" at bounding box center [398, 233] width 111 height 22
click at [591, 338] on label "Did the debtor live in a community property state in the past 8 years?" at bounding box center [460, 344] width 484 height 12
click at [418, 222] on input "text" at bounding box center [398, 233] width 111 height 22
type input "[PERSON_NAME]"
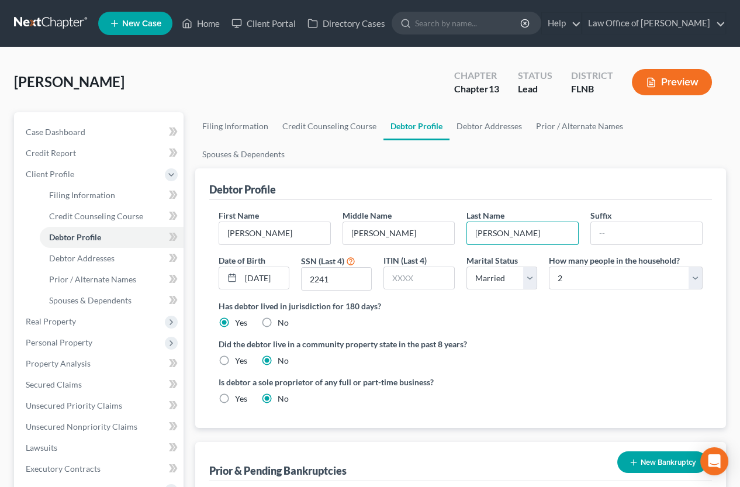
scroll to position [193, 0]
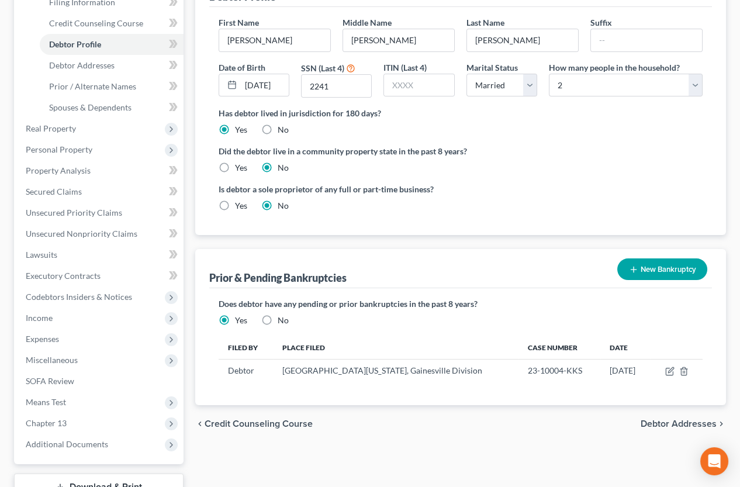
click at [650, 419] on span "Debtor Addresses" at bounding box center [678, 423] width 76 height 9
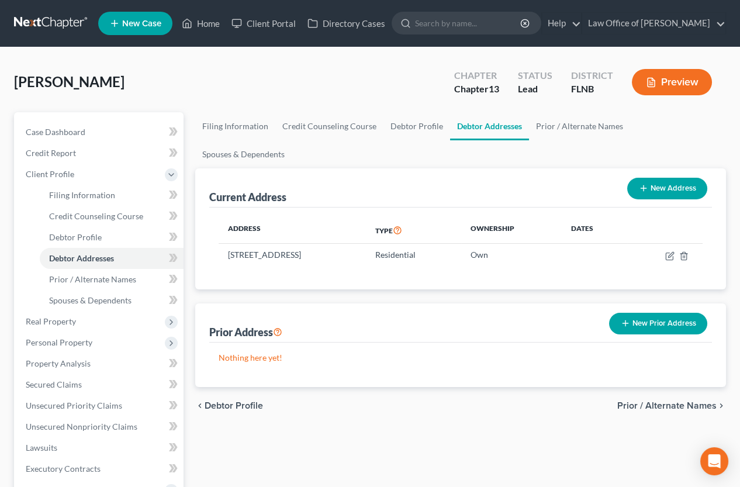
click at [654, 401] on span "Prior / Alternate Names" at bounding box center [666, 405] width 99 height 9
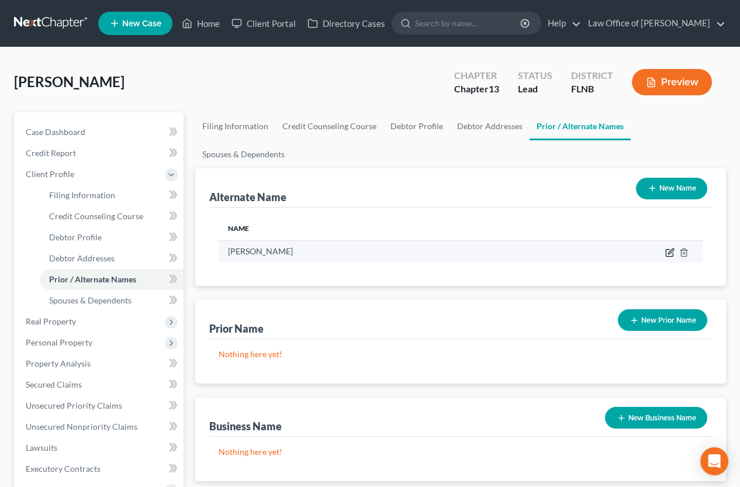
click at [654, 248] on icon at bounding box center [669, 252] width 9 height 9
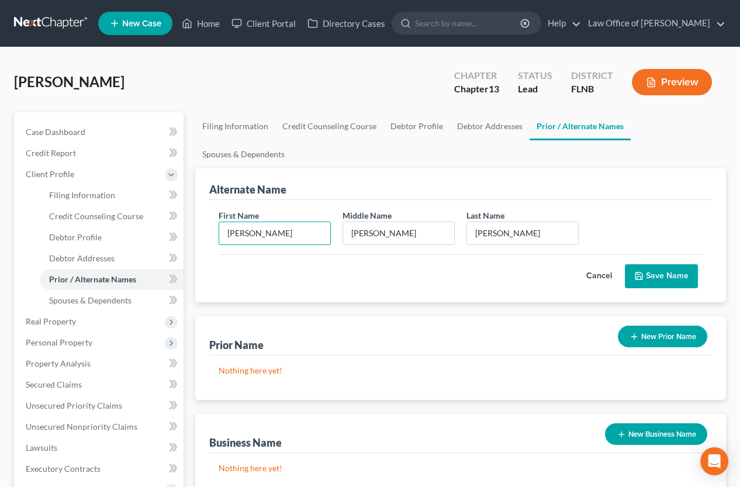
drag, startPoint x: 286, startPoint y: 204, endPoint x: 183, endPoint y: 196, distance: 103.1
click at [183, 196] on div "Petition Navigation Case Dashboard Payments Invoices Payments Payments Credit R…" at bounding box center [369, 418] width 723 height 612
drag, startPoint x: 229, startPoint y: 202, endPoint x: 277, endPoint y: 202, distance: 48.5
click at [277, 222] on input "[PERSON_NAME]" at bounding box center [274, 233] width 111 height 22
type input "[PERSON_NAME]"
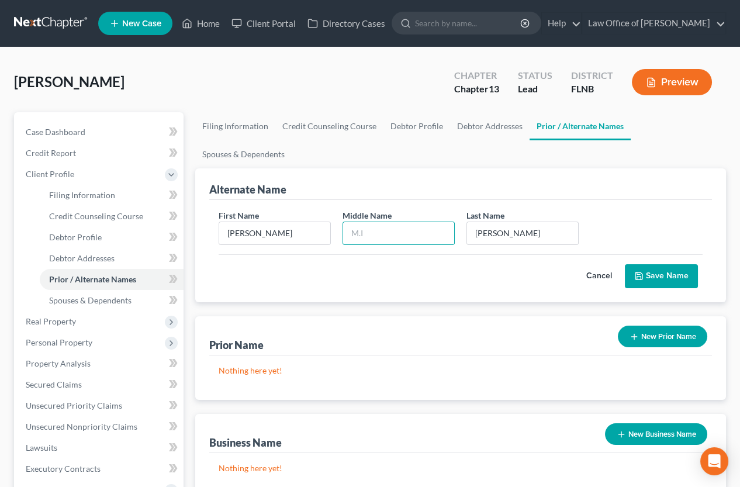
click at [654, 264] on button "Save Name" at bounding box center [661, 276] width 73 height 25
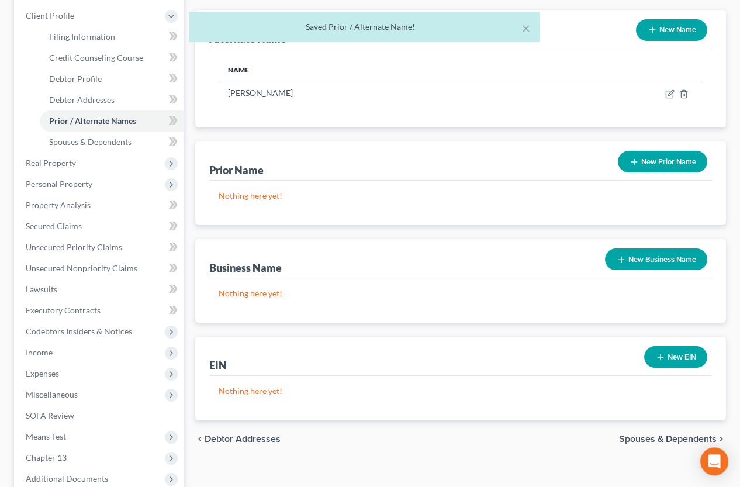
scroll to position [280, 0]
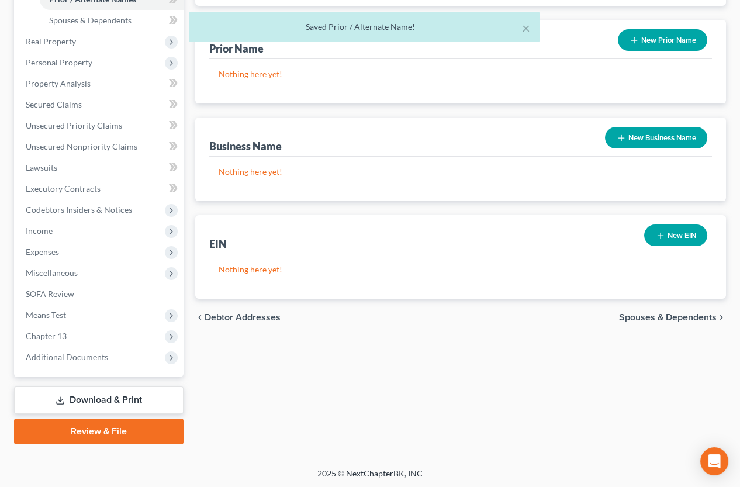
click at [631, 313] on span "Spouses & Dependents" at bounding box center [668, 317] width 98 height 9
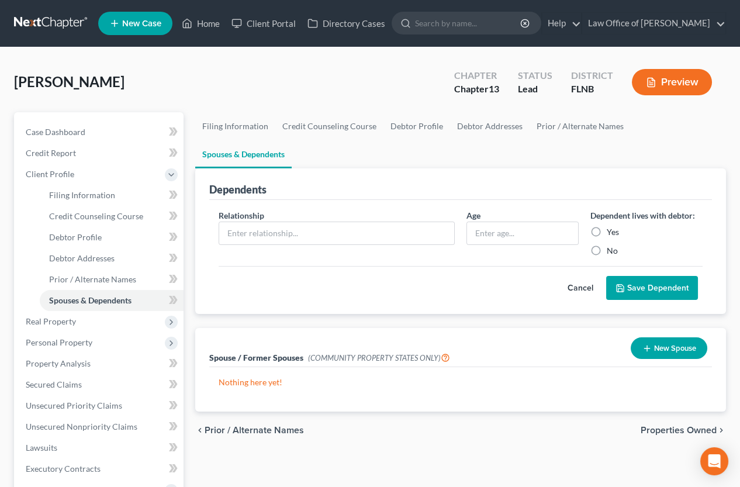
scroll to position [280, 0]
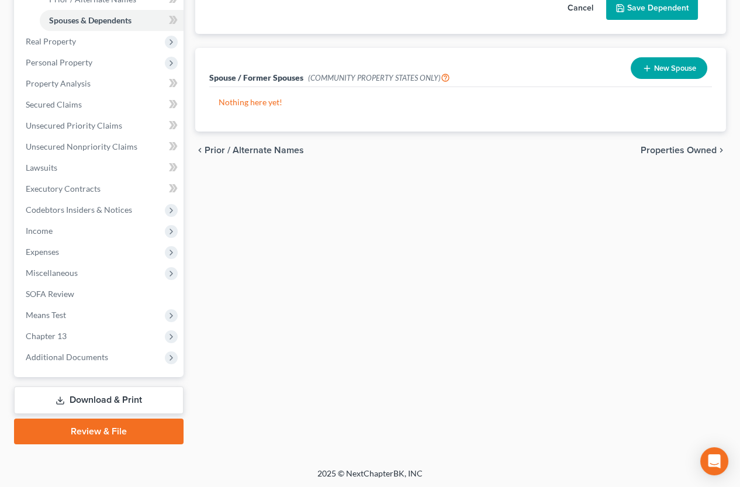
click at [83, 407] on link "Download & Print" at bounding box center [98, 399] width 169 height 27
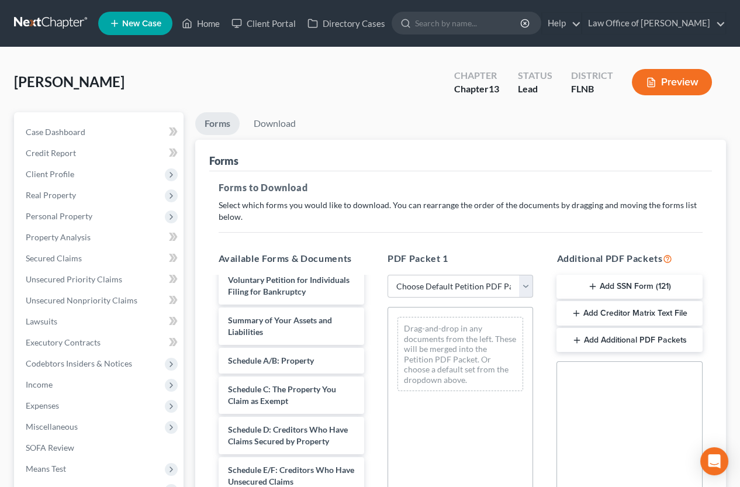
scroll to position [116, 0]
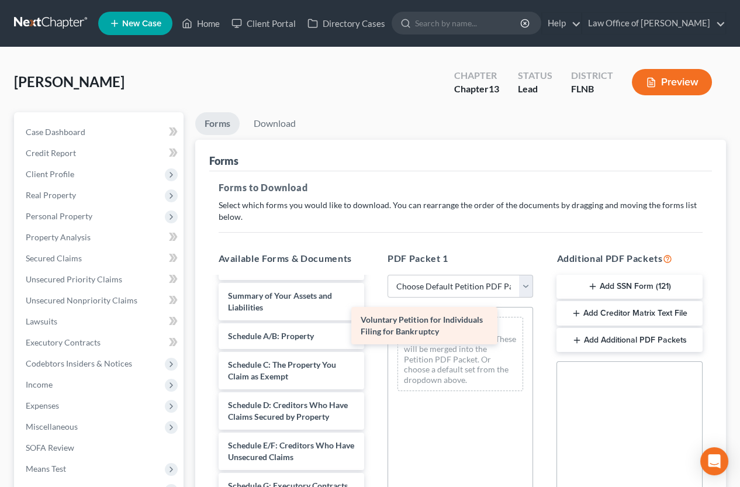
drag, startPoint x: 290, startPoint y: 306, endPoint x: 426, endPoint y: 331, distance: 139.1
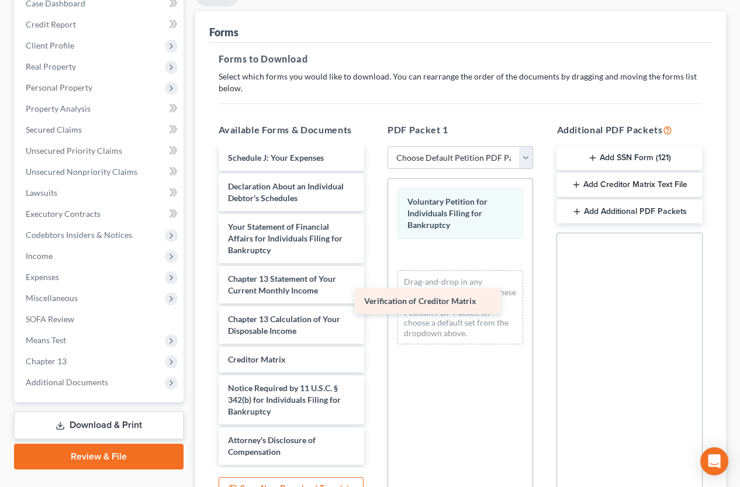
scroll to position [412, 0]
drag, startPoint x: 277, startPoint y: 357, endPoint x: 455, endPoint y: 263, distance: 200.4
click at [373, 263] on div "Verification of Creditor Matrix Credit counseling certificate [DATE]-pdf Sell M…" at bounding box center [291, 101] width 164 height 728
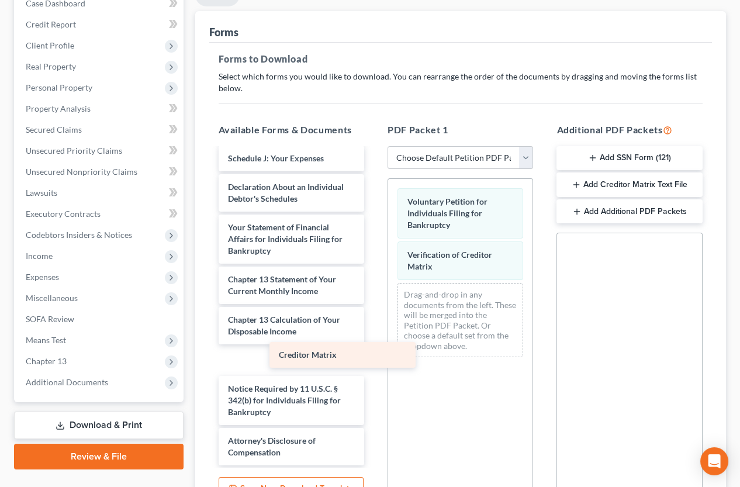
scroll to position [383, 0]
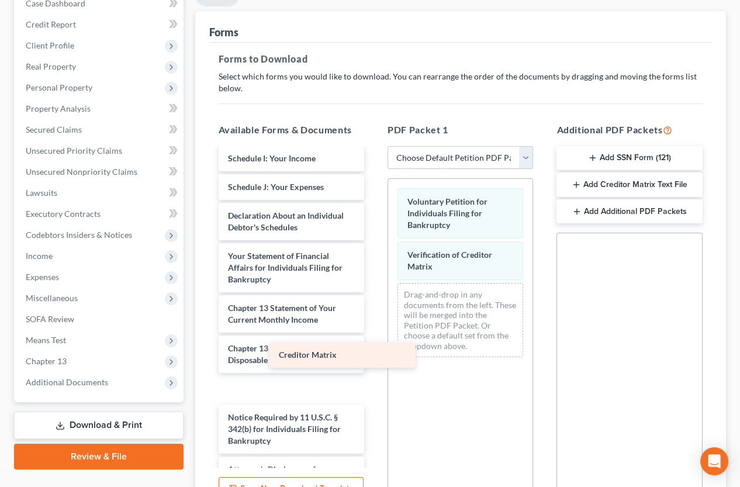
drag, startPoint x: 274, startPoint y: 354, endPoint x: 457, endPoint y: 303, distance: 190.5
click at [373, 307] on div "Creditor Matrix Credit counseling certificate [DATE]-pdf Sell My Car - See My O…" at bounding box center [291, 130] width 164 height 728
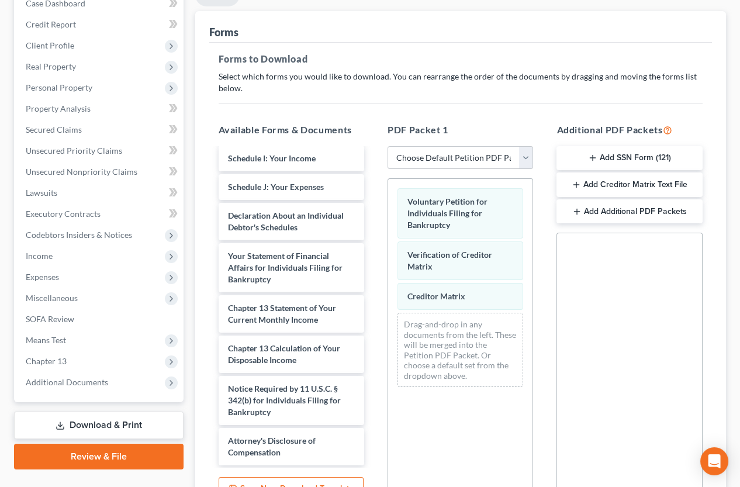
click at [646, 155] on button "Add SSN Form (121)" at bounding box center [628, 158] width 145 height 25
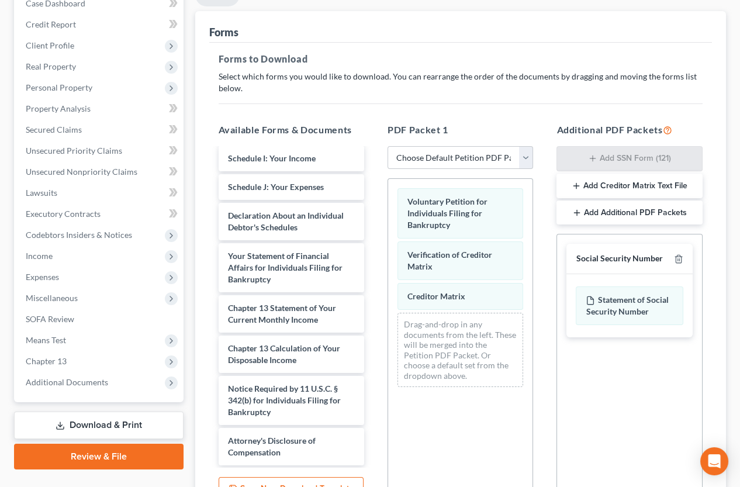
scroll to position [245, 0]
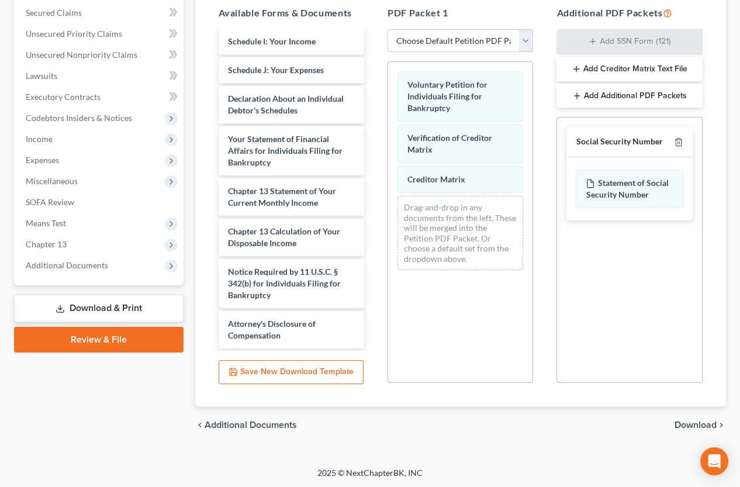
click at [654, 422] on span "Download" at bounding box center [695, 424] width 42 height 9
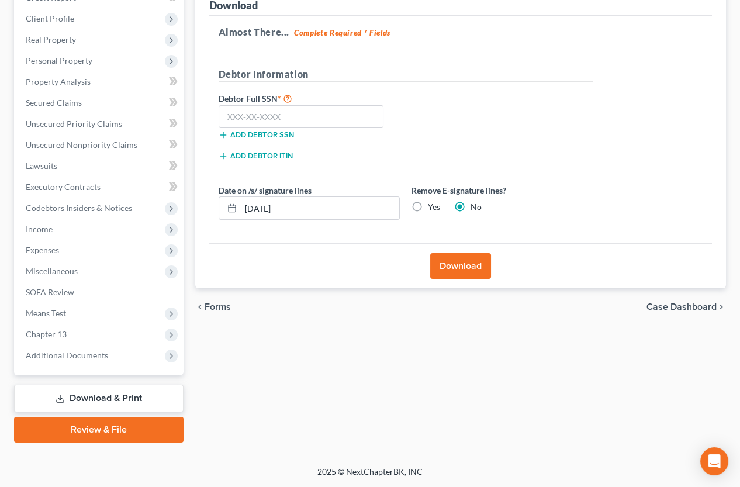
scroll to position [154, 0]
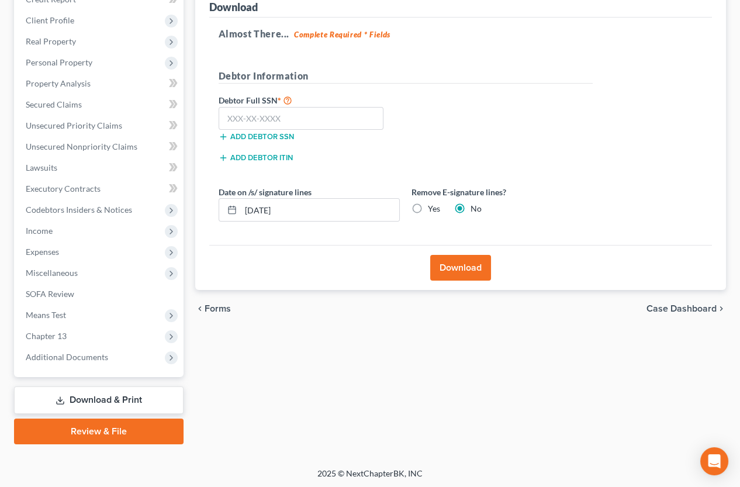
click at [428, 211] on label "Yes" at bounding box center [434, 209] width 12 height 12
click at [432, 210] on input "Yes" at bounding box center [436, 207] width 8 height 8
radio input "true"
radio input "false"
click at [317, 112] on input "text" at bounding box center [300, 118] width 165 height 23
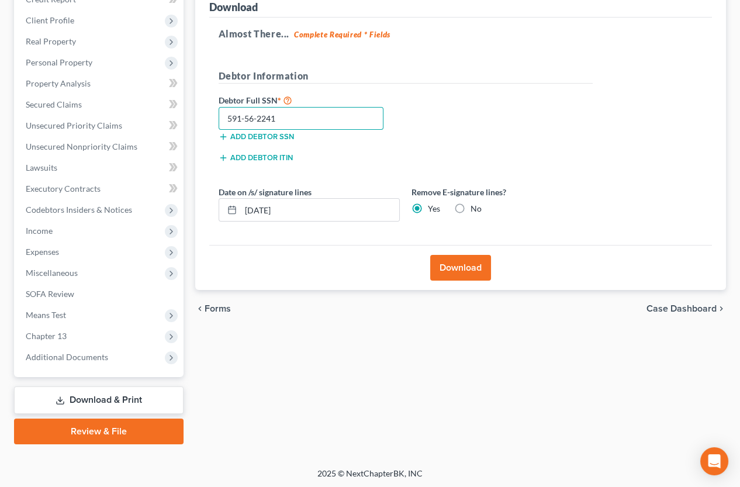
type input "591-56-2241"
click at [447, 263] on button "Download" at bounding box center [460, 268] width 61 height 26
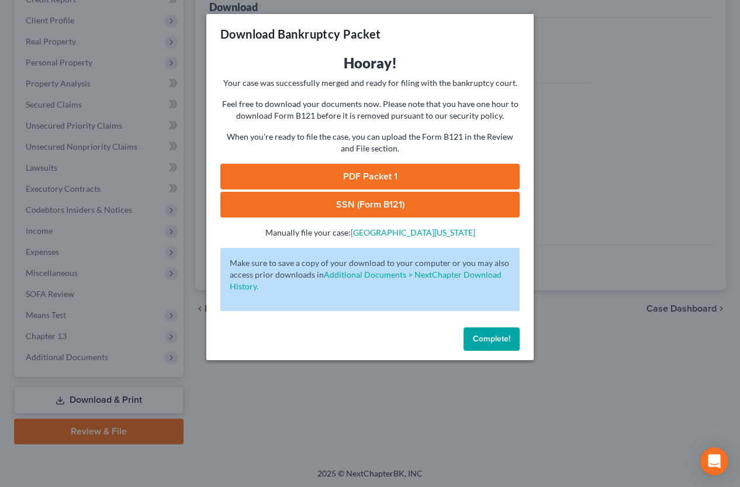
click at [437, 199] on link "SSN (Form B121)" at bounding box center [369, 205] width 299 height 26
click at [505, 174] on link "PDF Packet 1" at bounding box center [369, 177] width 299 height 26
click at [524, 351] on div "Complete!" at bounding box center [369, 340] width 327 height 37
click at [509, 348] on button "Complete!" at bounding box center [491, 338] width 56 height 23
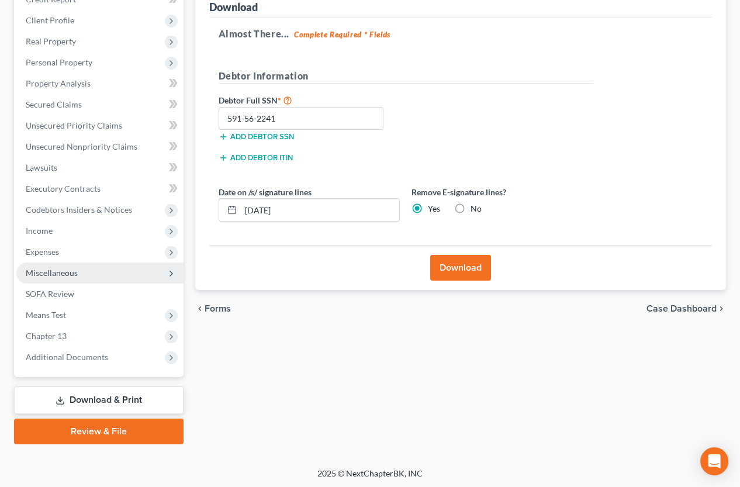
click at [38, 272] on span "Miscellaneous" at bounding box center [52, 273] width 52 height 10
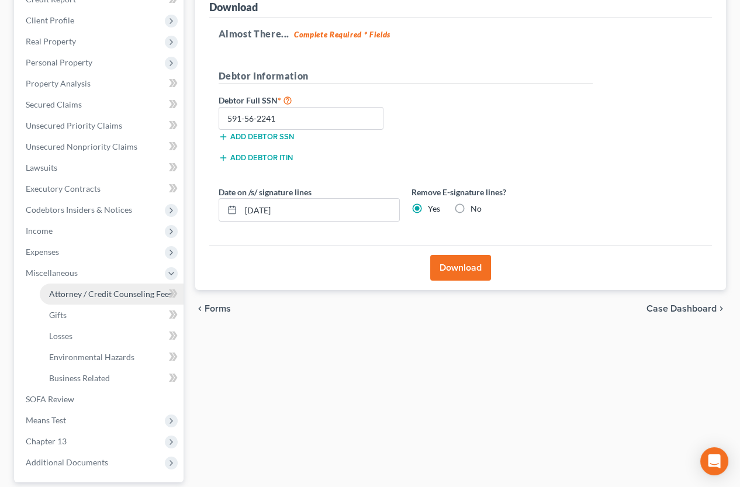
click at [50, 289] on span "Attorney / Credit Counseling Fees" at bounding box center [110, 294] width 123 height 10
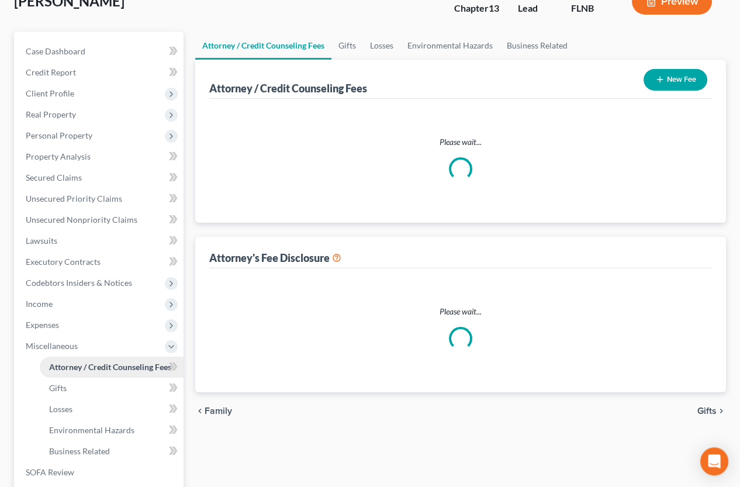
select select "6"
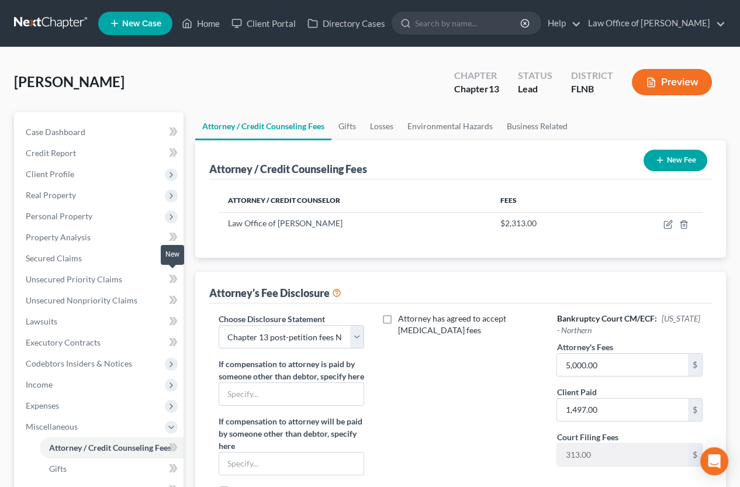
scroll to position [193, 0]
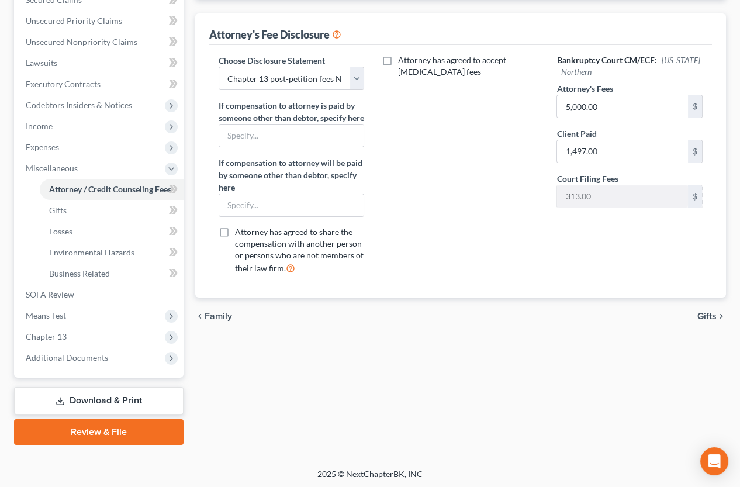
click at [97, 398] on link "Download & Print" at bounding box center [98, 400] width 169 height 27
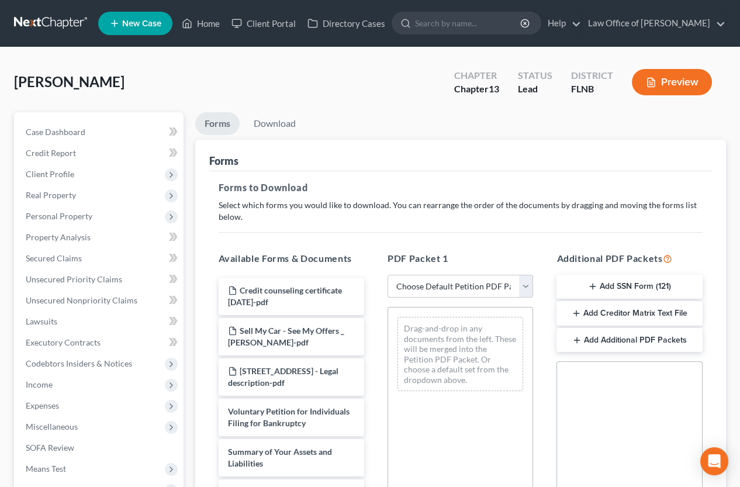
click at [627, 313] on button "Add Creditor Matrix Text File" at bounding box center [628, 313] width 145 height 25
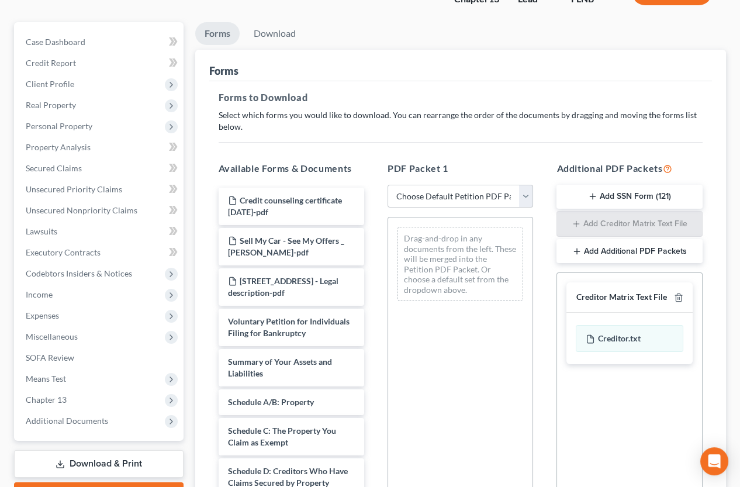
scroll to position [129, 0]
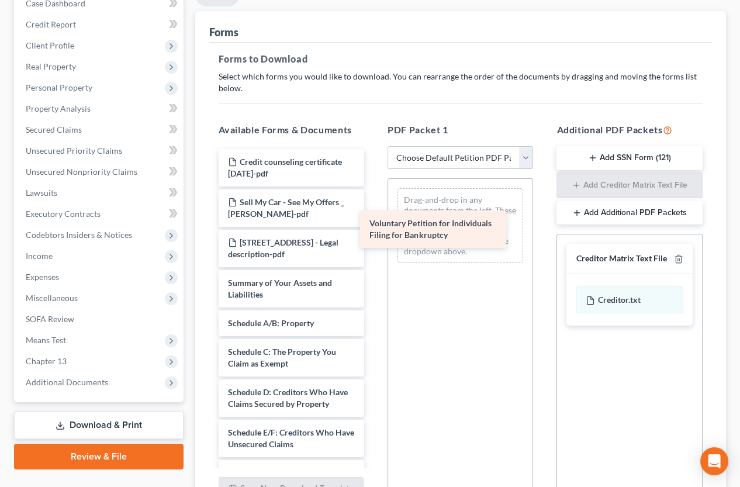
drag, startPoint x: 329, startPoint y: 282, endPoint x: 480, endPoint y: 214, distance: 165.0
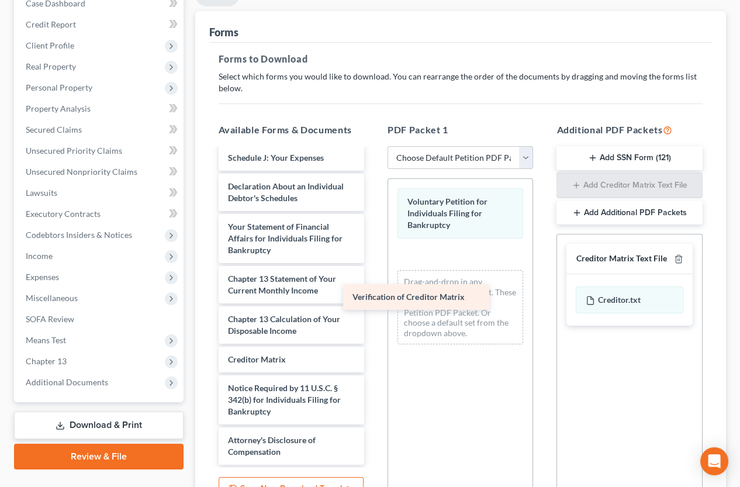
scroll to position [412, 0]
drag, startPoint x: 302, startPoint y: 355, endPoint x: 462, endPoint y: 248, distance: 192.8
click at [373, 248] on div "Verification of Creditor Matrix Credit counseling certificate [DATE]-pdf Sell M…" at bounding box center [291, 101] width 164 height 728
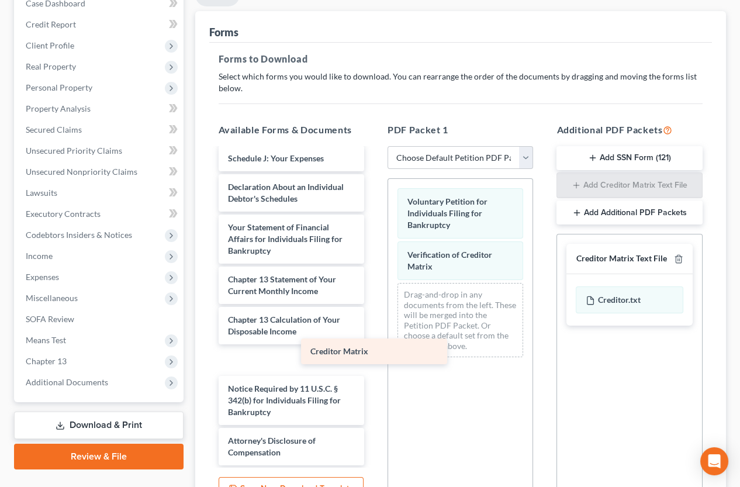
drag, startPoint x: 271, startPoint y: 352, endPoint x: 459, endPoint y: 287, distance: 199.0
click at [373, 293] on div "Creditor Matrix Credit counseling certificate [DATE]-pdf Sell My Car - See My O…" at bounding box center [291, 101] width 164 height 728
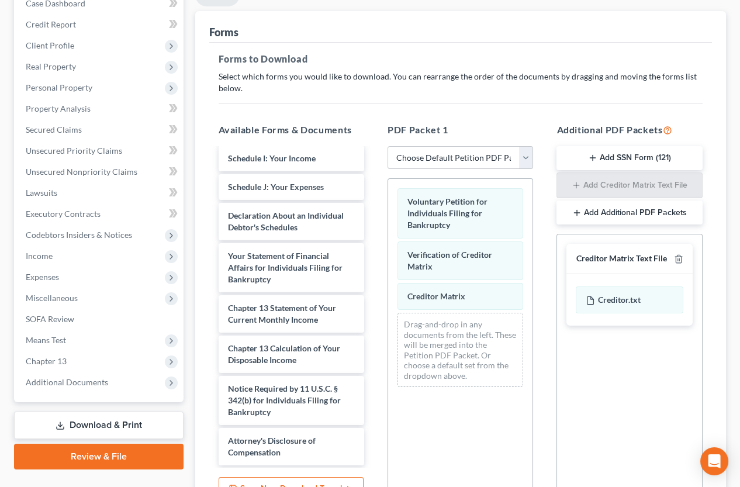
scroll to position [245, 0]
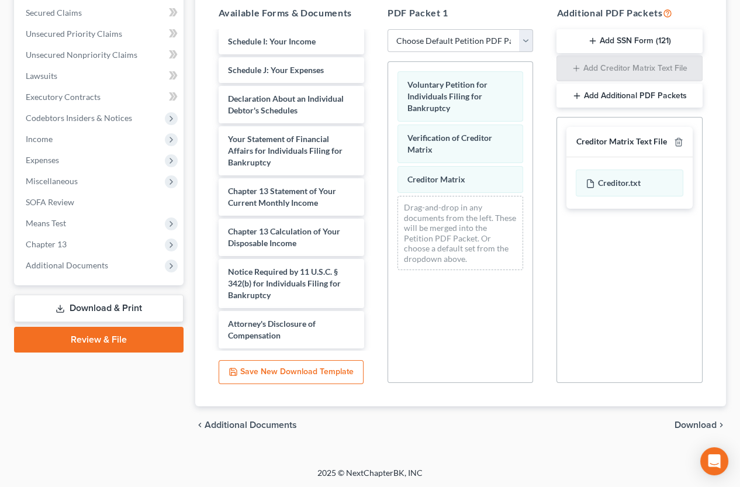
click at [654, 424] on span "Download" at bounding box center [695, 424] width 42 height 9
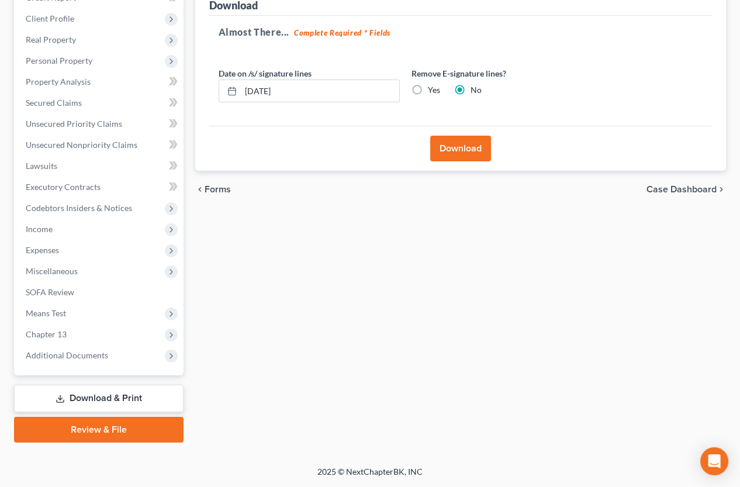
scroll to position [154, 0]
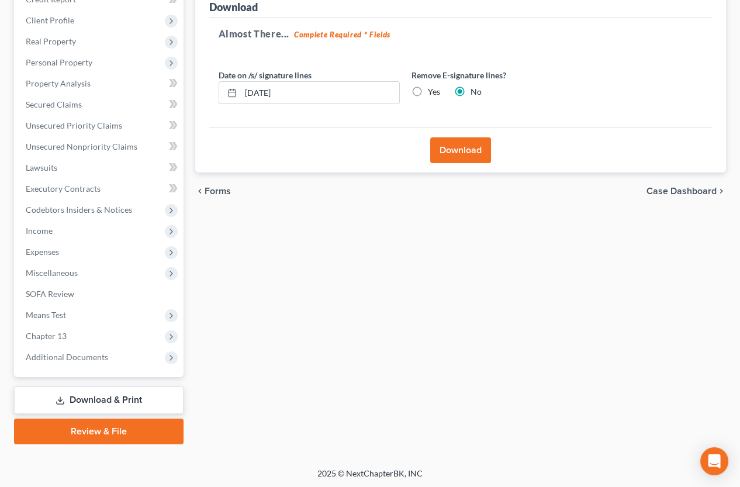
click at [453, 149] on button "Download" at bounding box center [460, 150] width 61 height 26
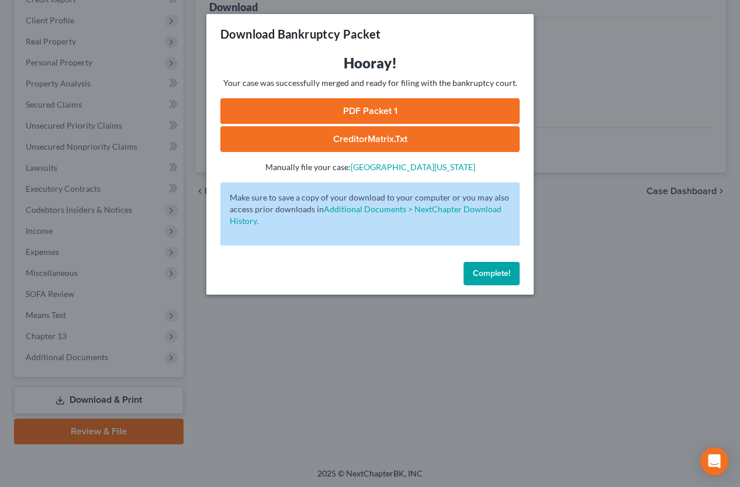
click at [457, 105] on link "PDF Packet 1" at bounding box center [369, 111] width 299 height 26
click at [419, 133] on link "CreditorMatrix.txt" at bounding box center [369, 139] width 299 height 26
click at [487, 280] on button "Complete!" at bounding box center [491, 273] width 56 height 23
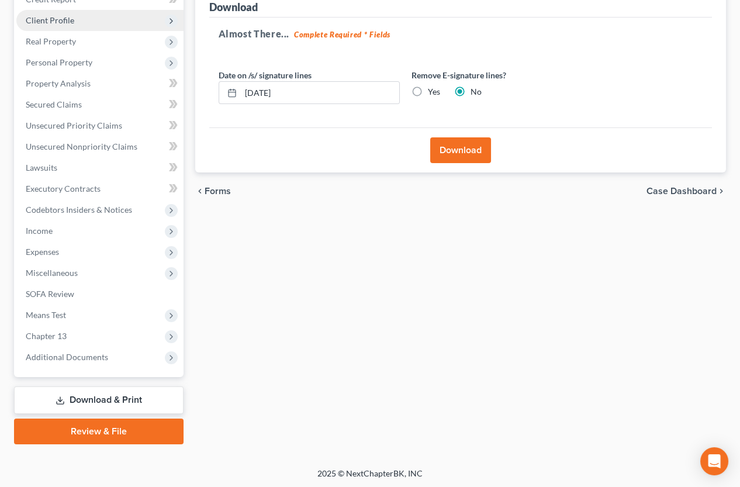
click at [63, 23] on span "Client Profile" at bounding box center [50, 20] width 48 height 10
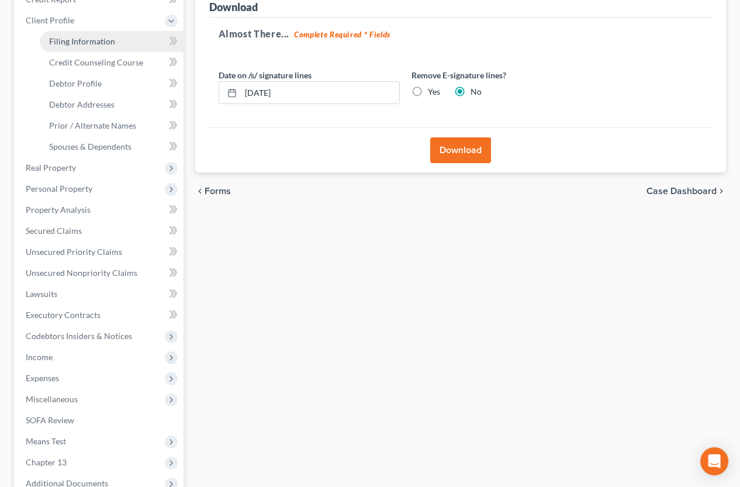
click at [63, 43] on span "Filing Information" at bounding box center [82, 41] width 66 height 10
select select "1"
select select "0"
select select "3"
select select "9"
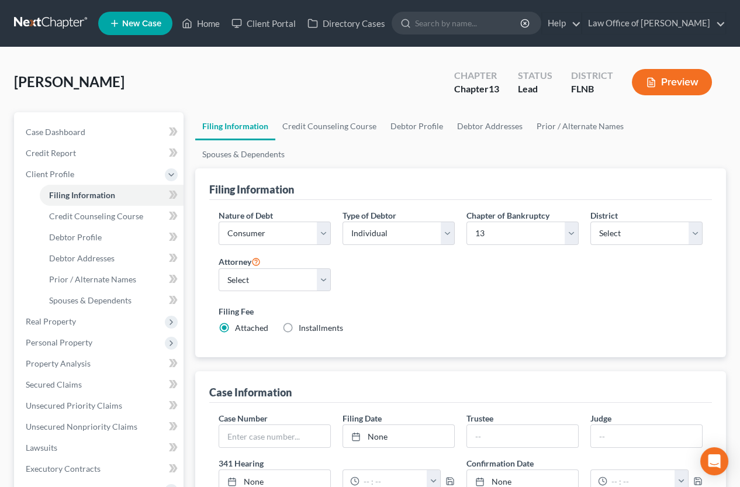
scroll to position [129, 0]
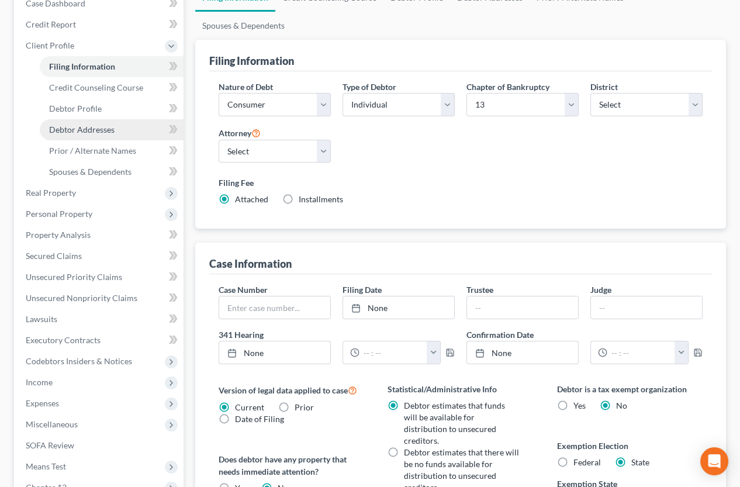
click at [99, 126] on span "Debtor Addresses" at bounding box center [81, 129] width 65 height 10
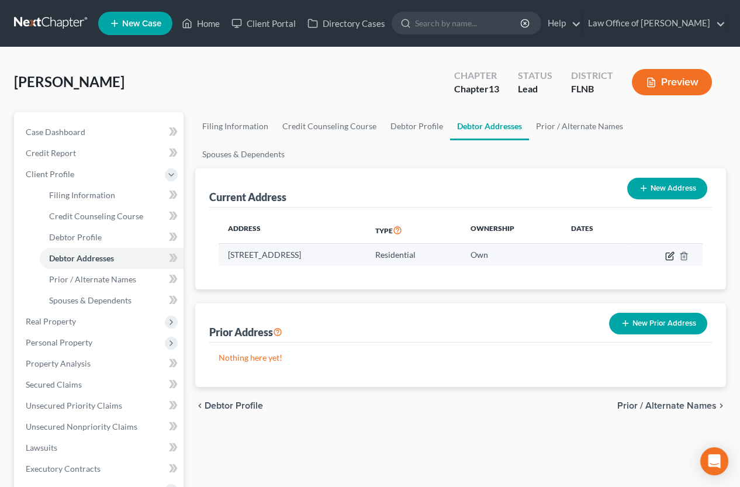
click at [654, 252] on icon "button" at bounding box center [668, 255] width 7 height 7
select select "9"
select select "0"
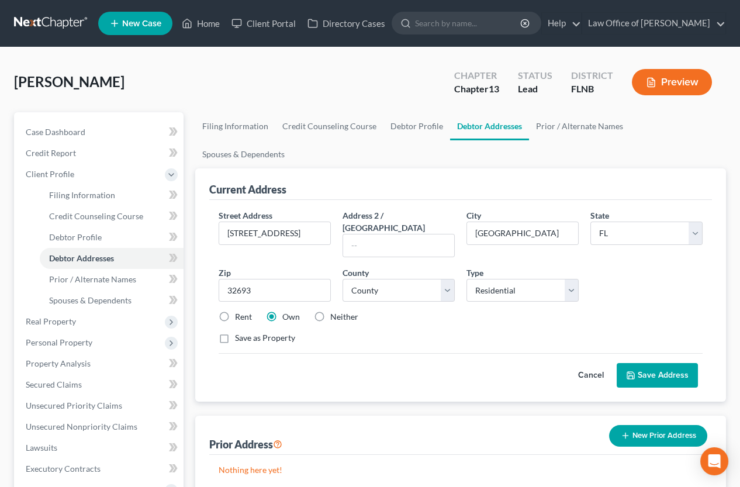
drag, startPoint x: 446, startPoint y: 248, endPoint x: 428, endPoint y: 315, distance: 70.3
click at [428, 353] on div "Cancel Save Address" at bounding box center [460, 370] width 484 height 34
click at [77, 336] on span "Personal Property" at bounding box center [99, 342] width 167 height 21
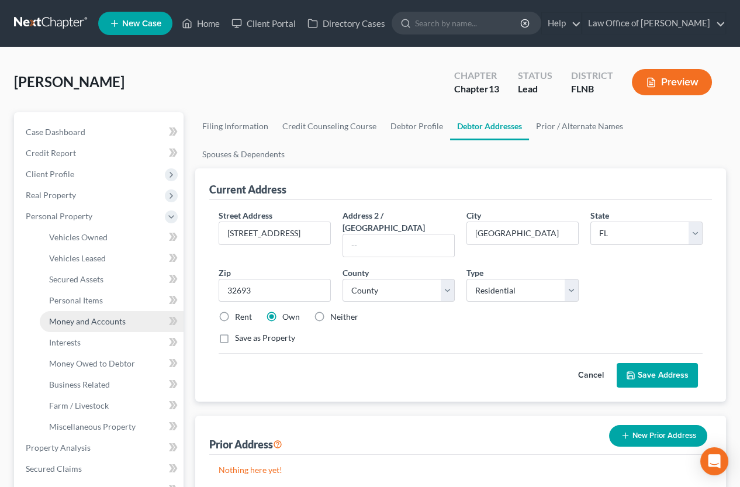
click at [84, 319] on span "Money and Accounts" at bounding box center [87, 321] width 77 height 10
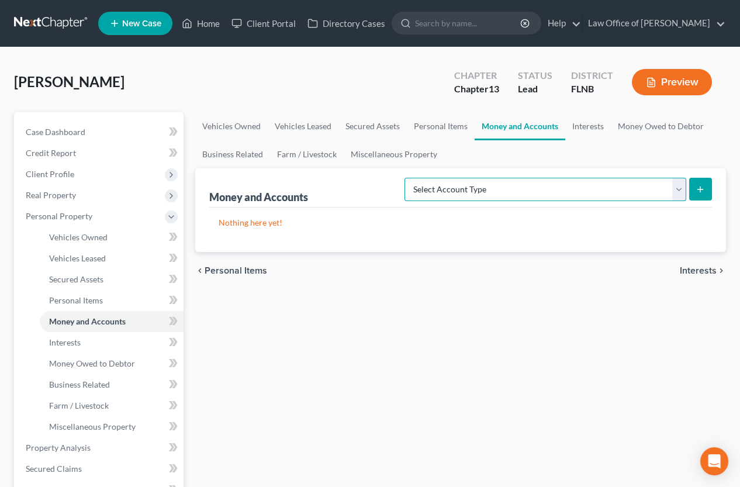
select select "checking"
click option "Checking Account (A/B: 17, SOFA: 20)" at bounding box center [0, 0] width 0 height 0
click at [654, 186] on icon "submit" at bounding box center [699, 189] width 9 height 9
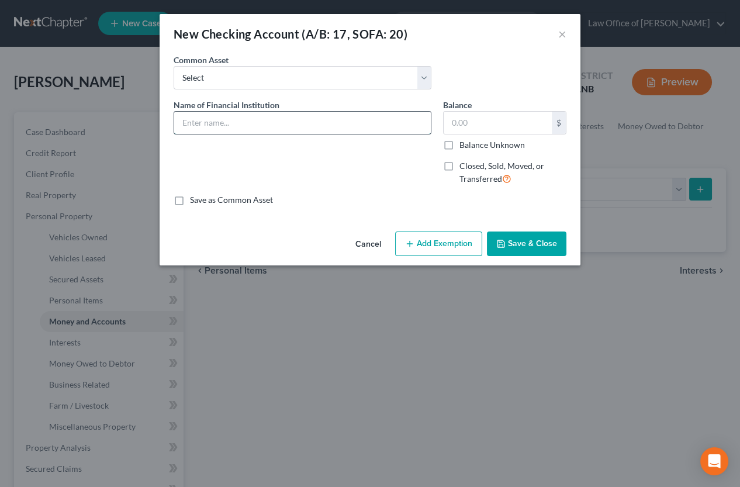
click at [365, 122] on input "text" at bounding box center [302, 123] width 256 height 22
type input "Radiant Credit Union"
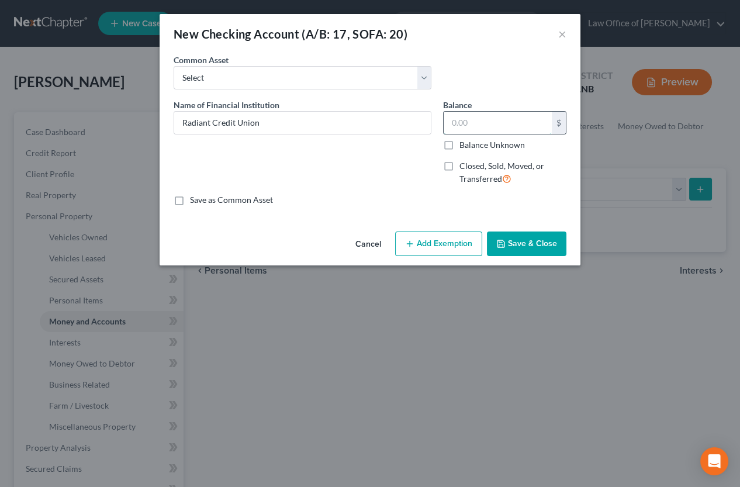
click at [456, 118] on input "text" at bounding box center [497, 123] width 108 height 22
type input "593.97"
click at [538, 245] on button "Save & Close" at bounding box center [526, 243] width 79 height 25
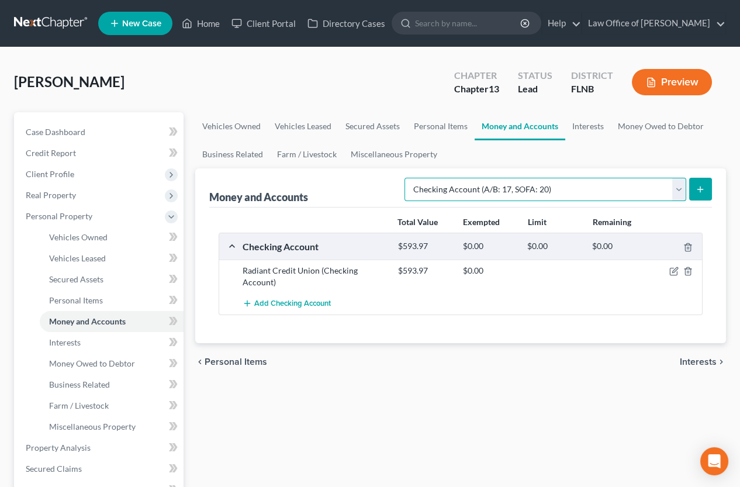
click at [654, 189] on select "Select Account Type Brokerage (A/B: 18, SOFA: 20) Cash on Hand (A/B: 16) Certif…" at bounding box center [545, 189] width 282 height 23
select select "savings"
click option "Savings Account (A/B: 17, SOFA: 20)" at bounding box center [0, 0] width 0 height 0
click at [654, 194] on button "submit" at bounding box center [700, 189] width 23 height 23
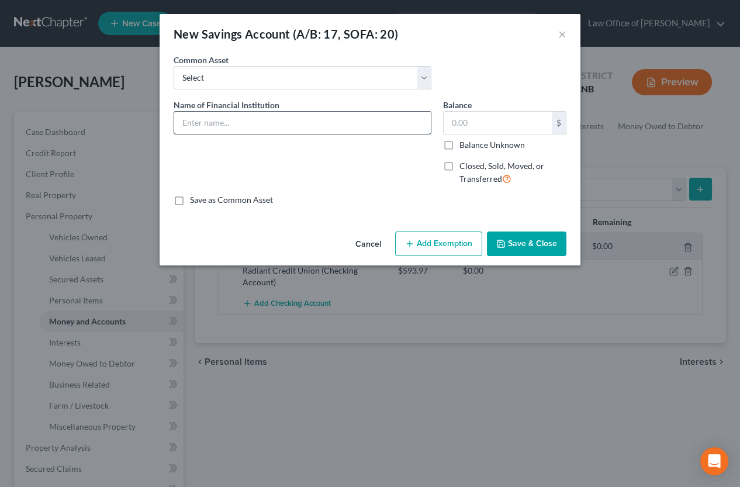
click at [279, 130] on input "text" at bounding box center [302, 123] width 256 height 22
type input "Radiant Credit Union #0000"
click at [489, 129] on input "text" at bounding box center [497, 123] width 108 height 22
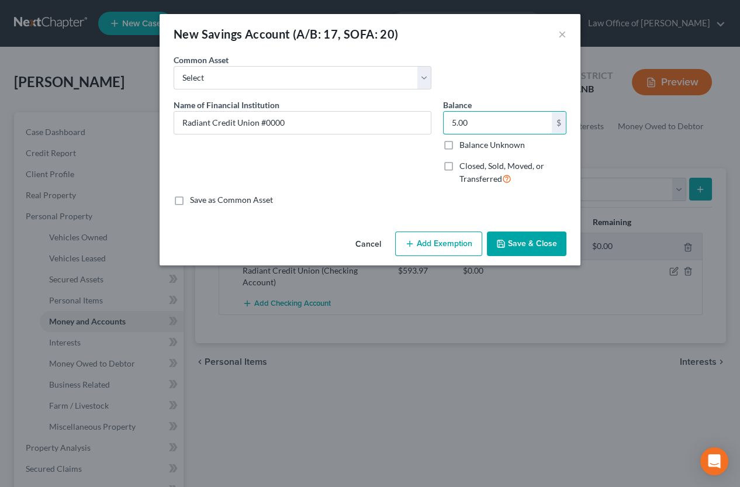
type input "5.00"
click at [535, 244] on button "Save & Close" at bounding box center [526, 243] width 79 height 25
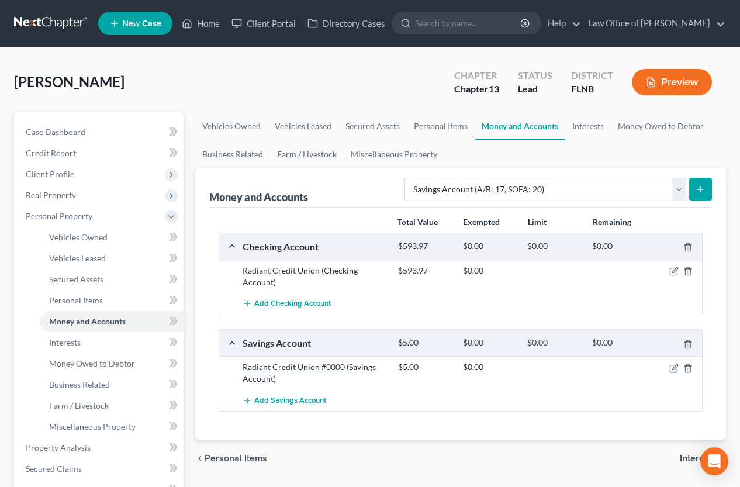
click at [654, 189] on icon "submit" at bounding box center [699, 189] width 9 height 9
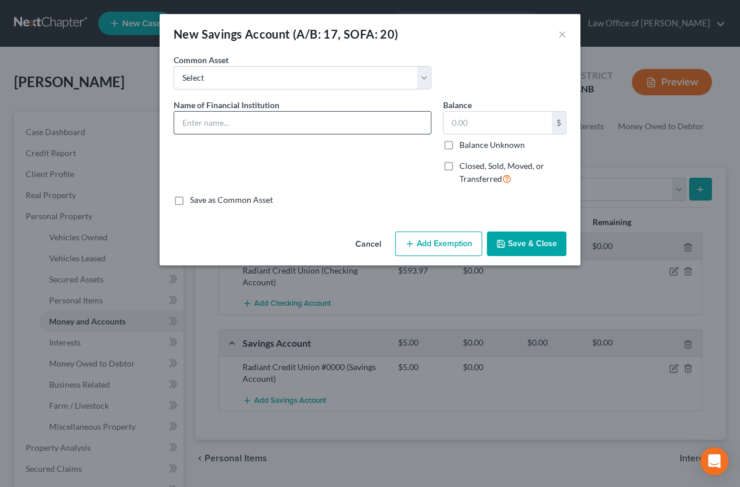
click at [267, 126] on input "text" at bounding box center [302, 123] width 256 height 22
type input "Radiant Credit Union #811"
click at [455, 125] on input "text" at bounding box center [497, 123] width 108 height 22
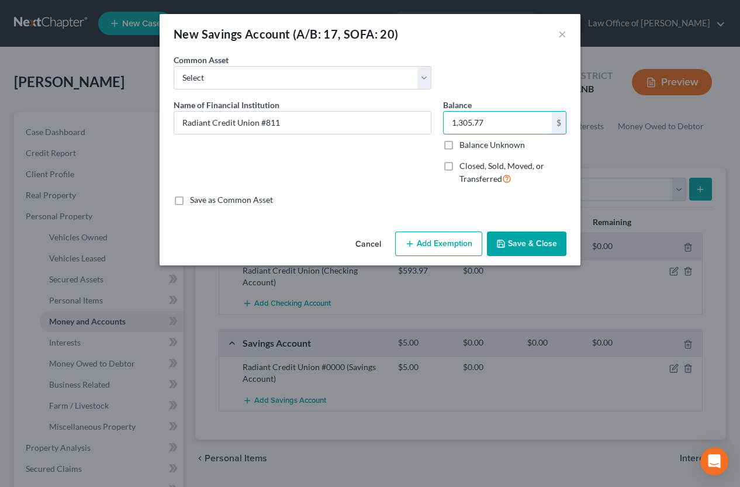
type input "1,305.77"
click at [514, 254] on button "Save & Close" at bounding box center [526, 243] width 79 height 25
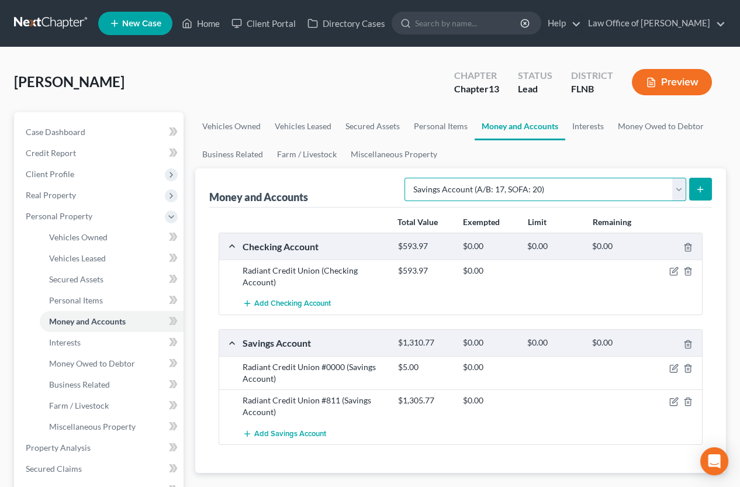
click at [584, 187] on select "Select Account Type Brokerage (A/B: 18, SOFA: 20) Cash on Hand (A/B: 16) Certif…" at bounding box center [545, 189] width 282 height 23
select select "checking"
click option "Checking Account (A/B: 17, SOFA: 20)" at bounding box center [0, 0] width 0 height 0
click at [654, 190] on icon "submit" at bounding box center [699, 189] width 9 height 9
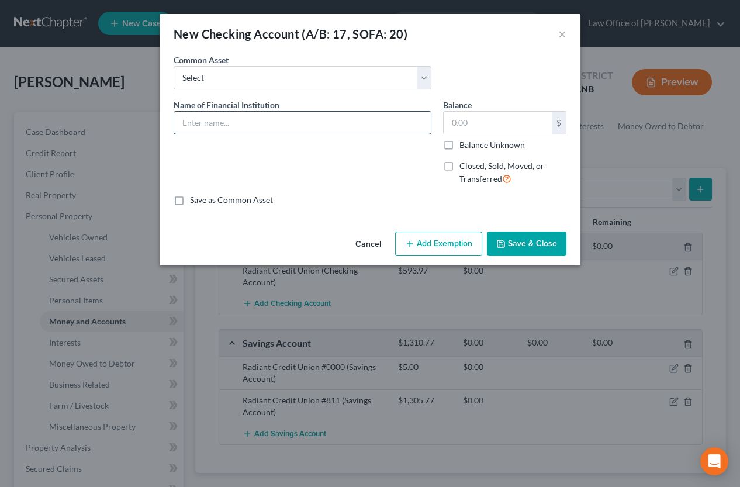
click at [348, 123] on input "text" at bounding box center [302, 123] width 256 height 22
drag, startPoint x: 357, startPoint y: 126, endPoint x: 181, endPoint y: 126, distance: 176.4
click at [181, 126] on input "Suncoast Federal Credit Union (joint)" at bounding box center [302, 123] width 256 height 22
type input "Suncoast Federal Credit Union (joint)"
click at [518, 242] on button "Save & Close" at bounding box center [526, 243] width 79 height 25
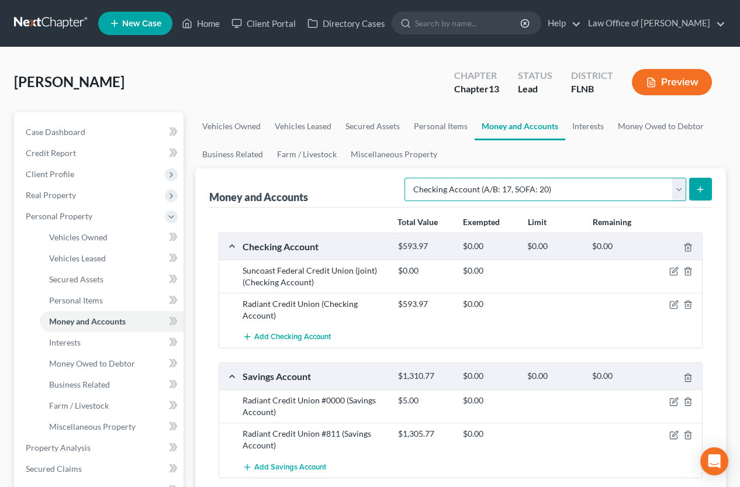
select select "savings"
click option "Savings Account (A/B: 17, SOFA: 20)" at bounding box center [0, 0] width 0 height 0
click at [654, 185] on icon "submit" at bounding box center [699, 189] width 9 height 9
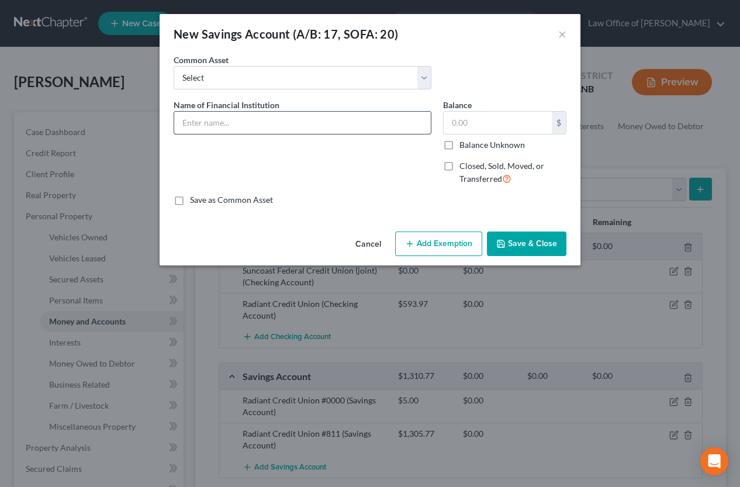
click at [317, 125] on input "text" at bounding box center [302, 123] width 256 height 22
paste input "Suncoast Federal Credit Union (joint)"
type input "Suncoast Federal Credit Union (joint)"
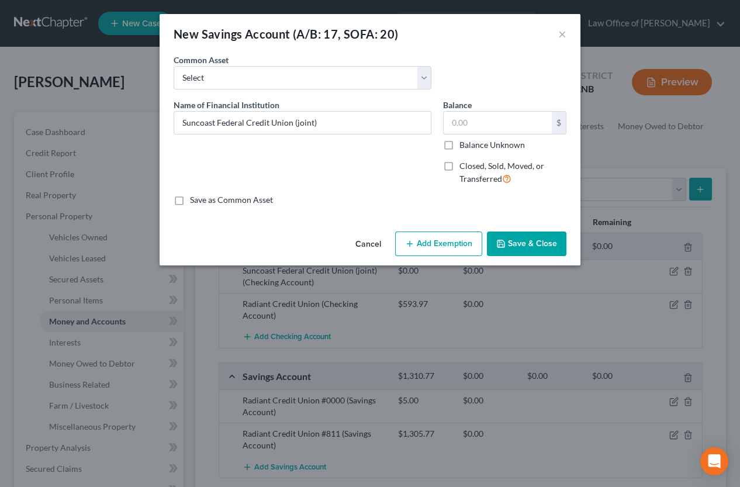
click at [512, 244] on button "Save & Close" at bounding box center [526, 243] width 79 height 25
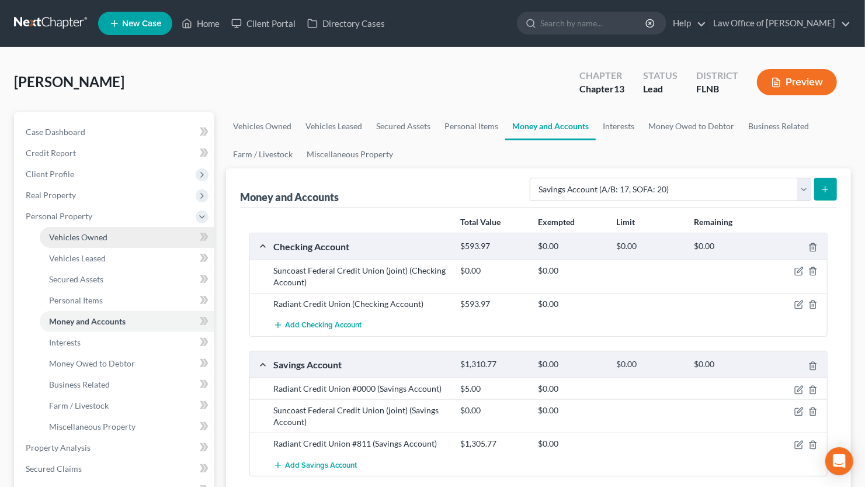
click at [88, 241] on span "Vehicles Owned" at bounding box center [78, 237] width 58 height 10
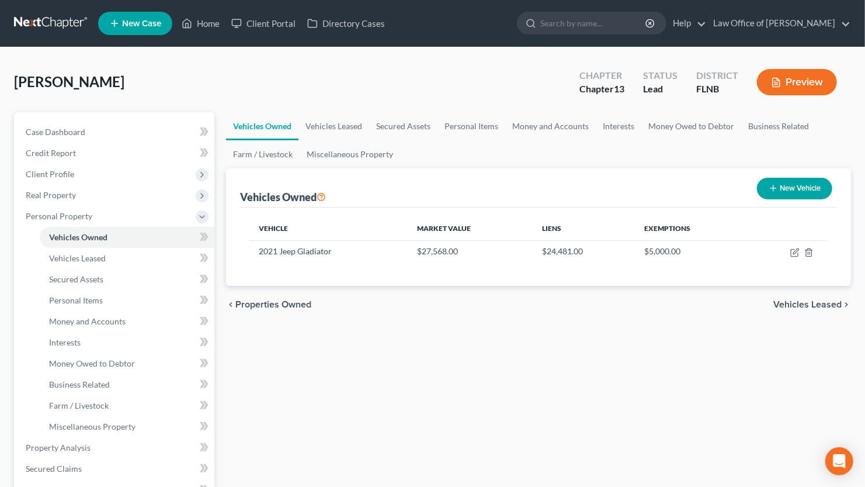
click at [654, 187] on button "New Vehicle" at bounding box center [794, 189] width 75 height 22
select select "0"
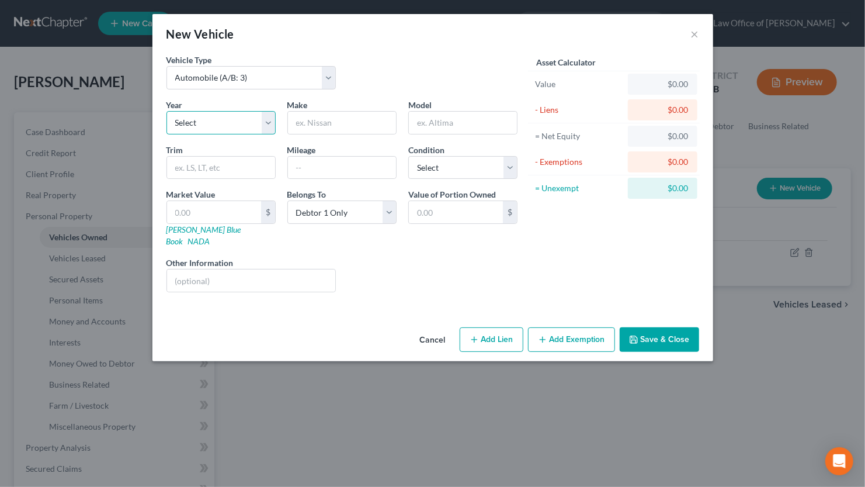
click at [166, 111] on select "Select 2026 2025 2024 2023 2022 2021 2020 2019 2018 2017 2016 2015 2014 2013 20…" at bounding box center [220, 122] width 109 height 23
select select "10"
click option "2016" at bounding box center [0, 0] width 0 height 0
click at [345, 123] on input "text" at bounding box center [342, 123] width 108 height 22
type input "Jeep"
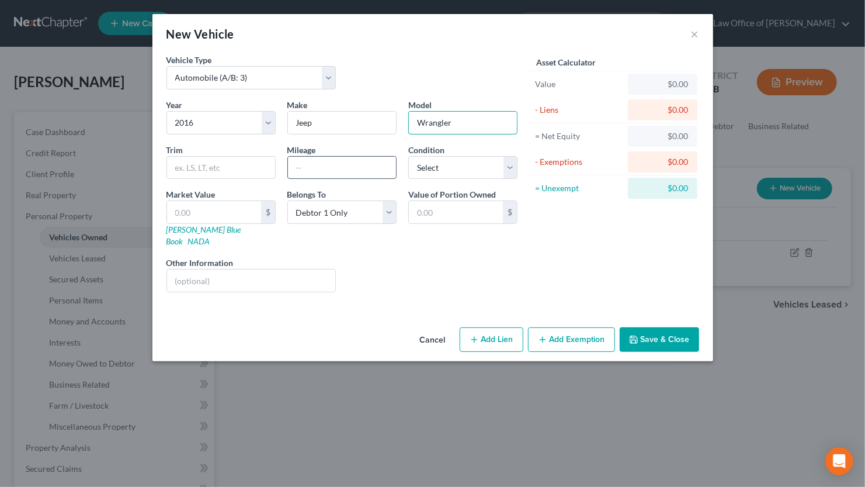
type input "Wrangler"
click at [302, 164] on input "text" at bounding box center [342, 168] width 108 height 22
type input "168167"
click at [408, 156] on select "Select Excellent Very Good Good Fair Poor" at bounding box center [462, 167] width 109 height 23
select select "2"
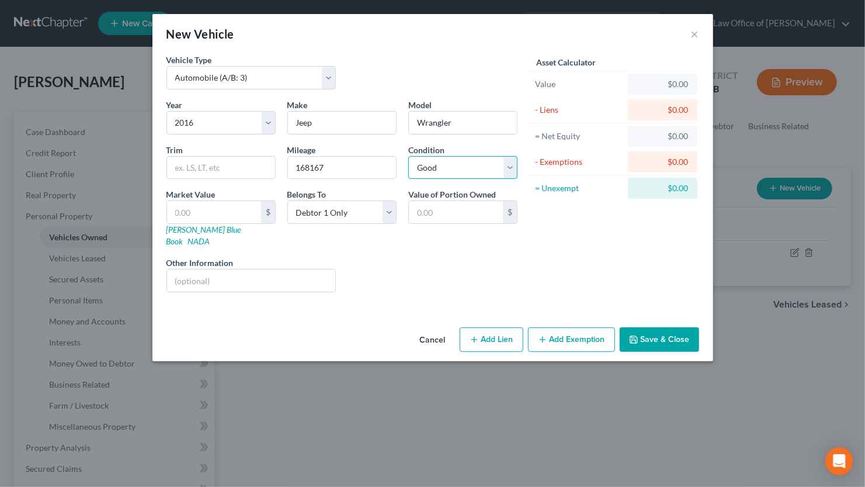
click option "Good" at bounding box center [0, 0] width 0 height 0
select select "3"
click option "At Least One Of The Debtors And Another" at bounding box center [0, 0] width 0 height 0
click at [315, 271] on input "text" at bounding box center [251, 280] width 169 height 22
paste input "[US_VEHICLE_IDENTIFICATION_NUMBER]"
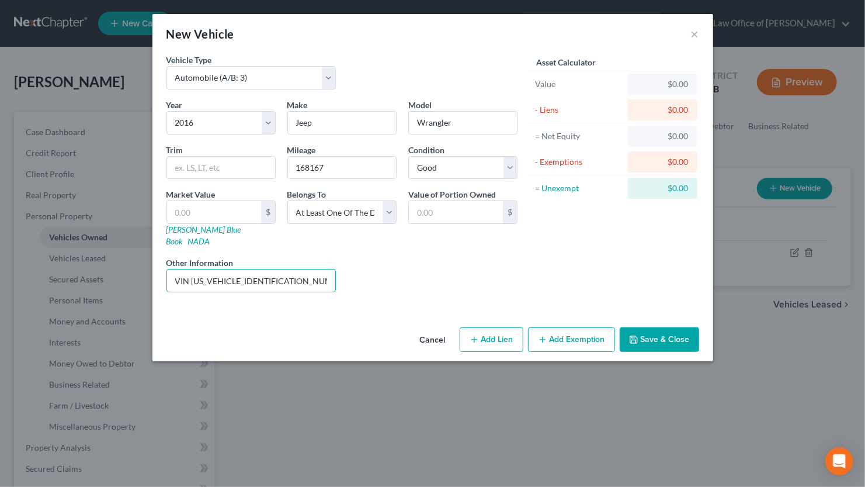
type input "VIN [US_VEHICLE_IDENTIFICATION_NUMBER]"
click at [639, 335] on icon "button" at bounding box center [633, 339] width 9 height 9
